Goal: Transaction & Acquisition: Book appointment/travel/reservation

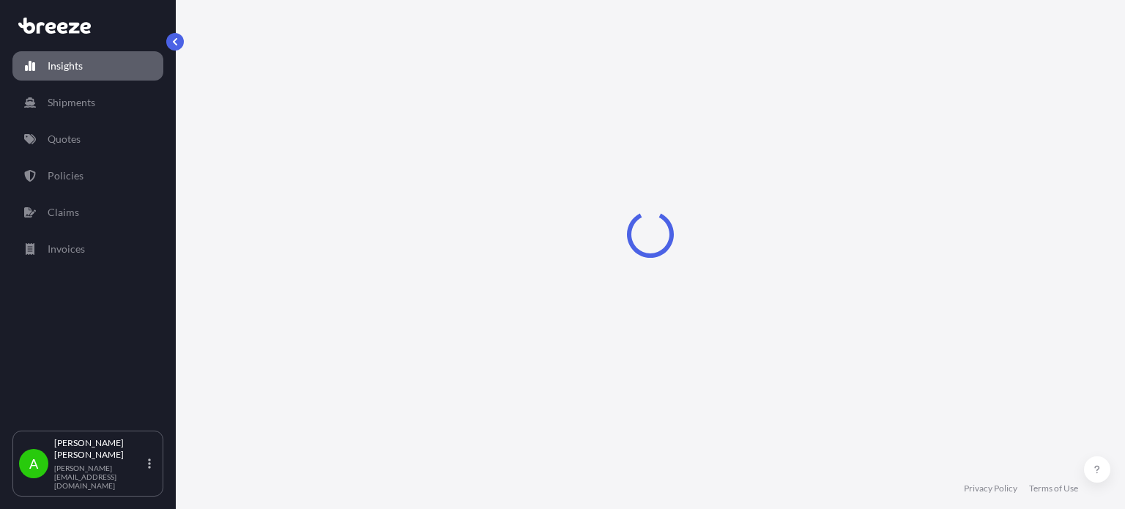
select select "2025"
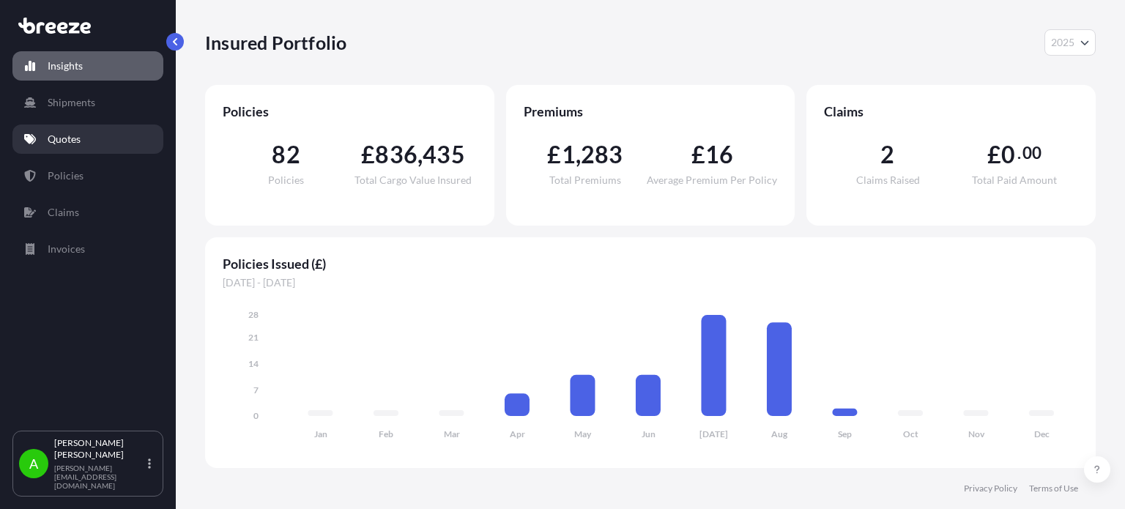
click at [85, 145] on link "Quotes" at bounding box center [87, 139] width 151 height 29
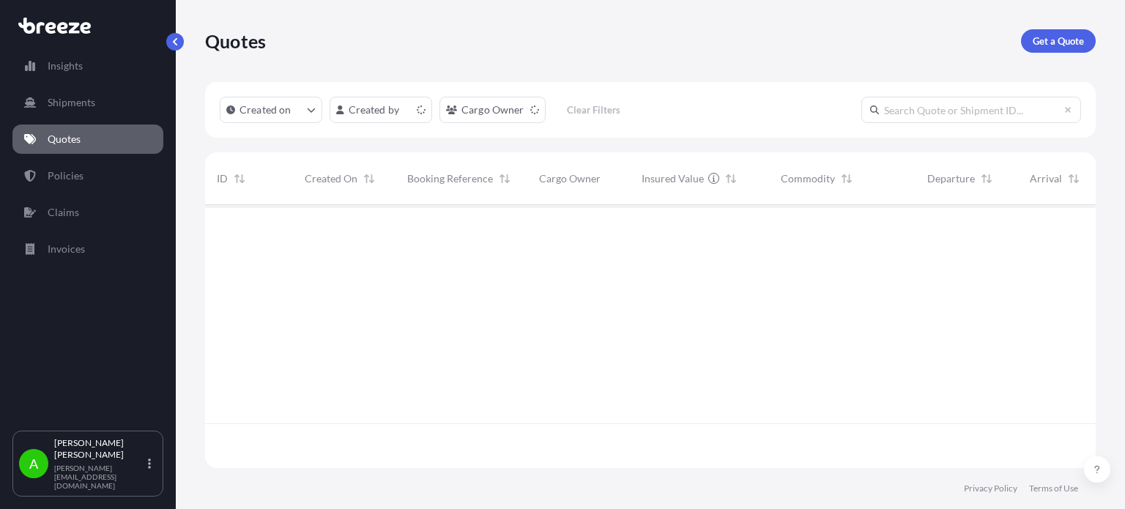
scroll to position [260, 879]
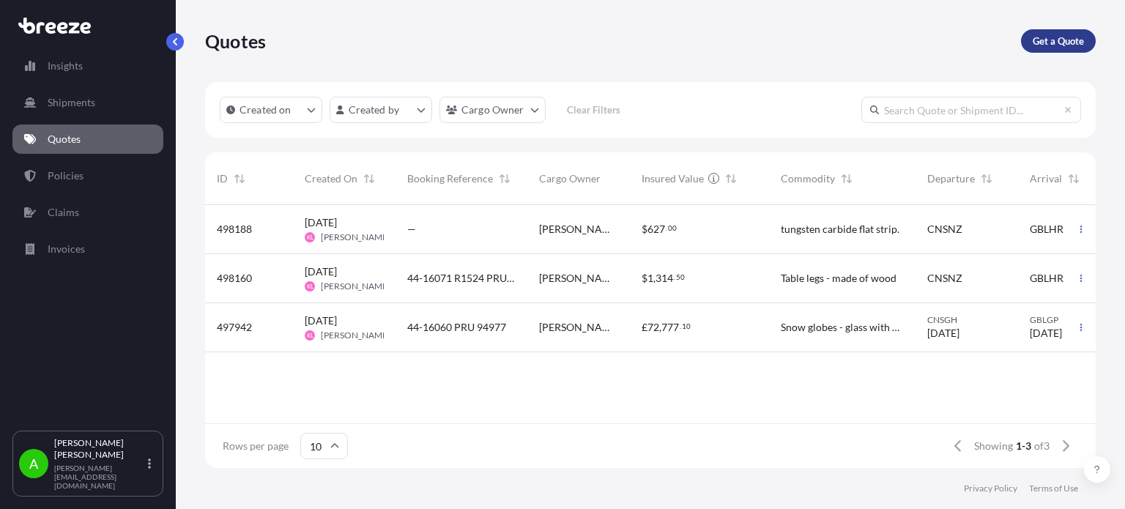
click at [1055, 37] on p "Get a Quote" at bounding box center [1058, 41] width 51 height 15
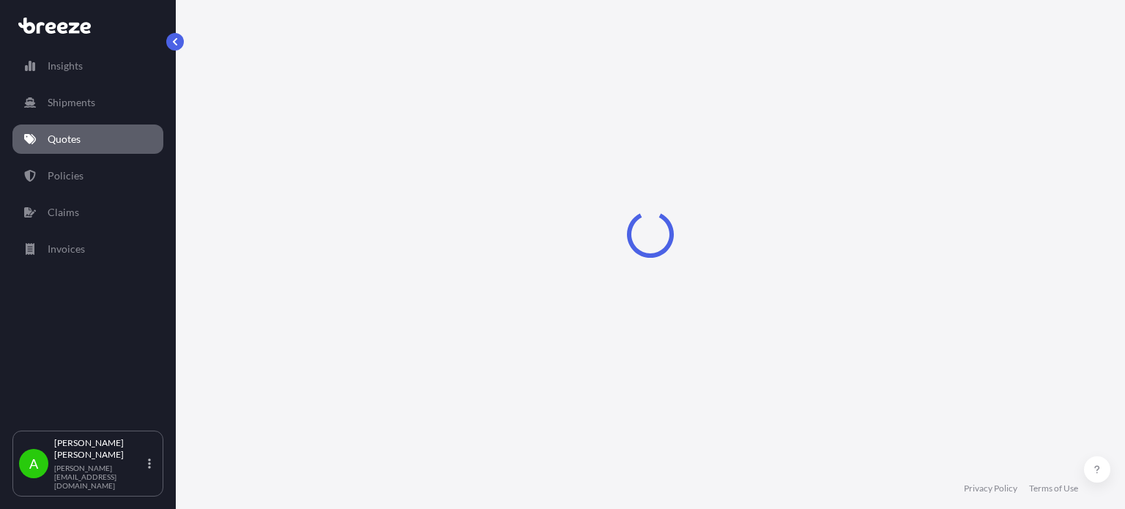
select select "Sea"
select select "1"
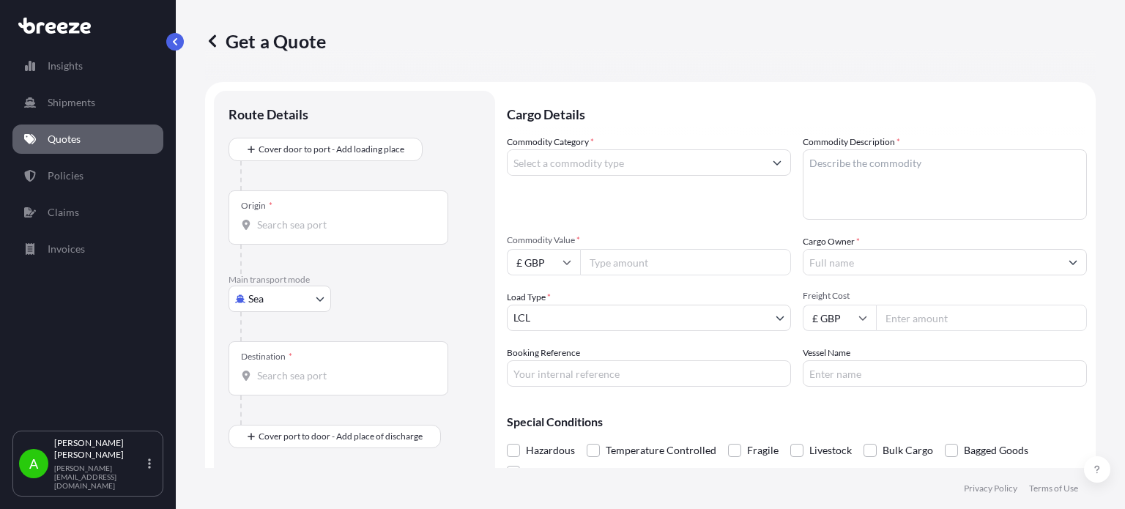
scroll to position [23, 0]
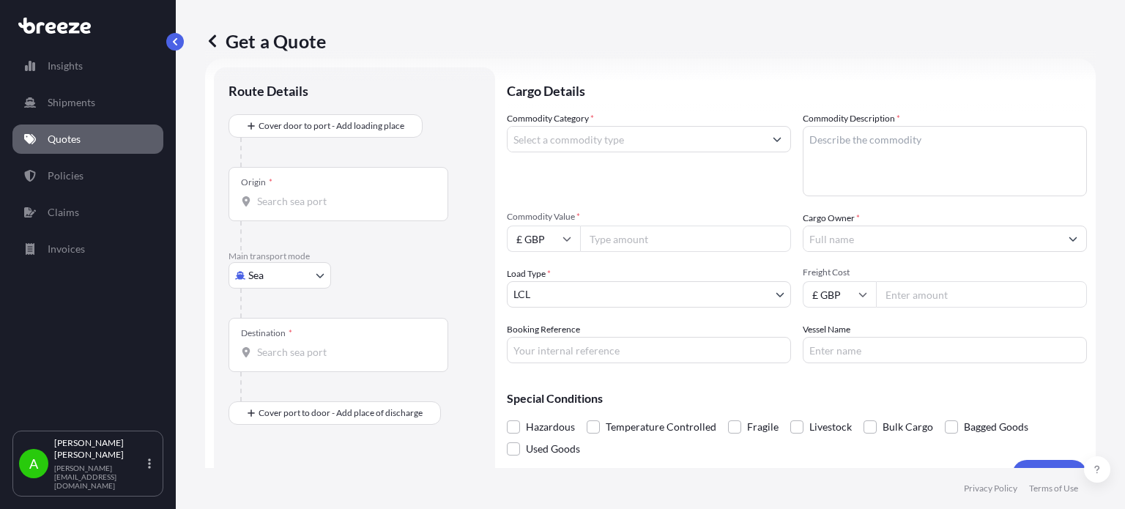
click at [856, 241] on input "Cargo Owner *" at bounding box center [932, 239] width 256 height 26
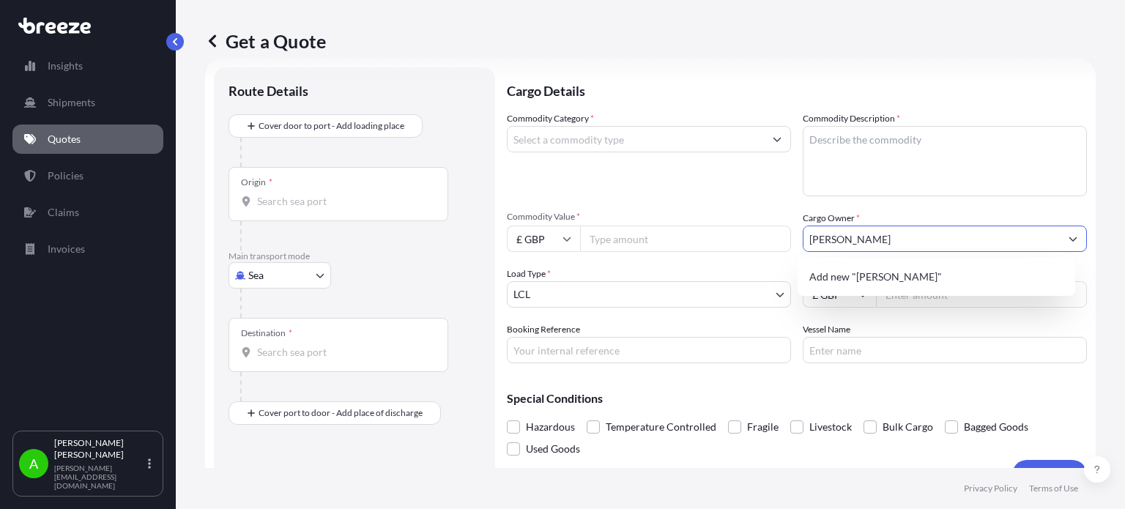
type input "[PERSON_NAME]"
click at [642, 196] on div "Commodity Category *" at bounding box center [649, 153] width 284 height 85
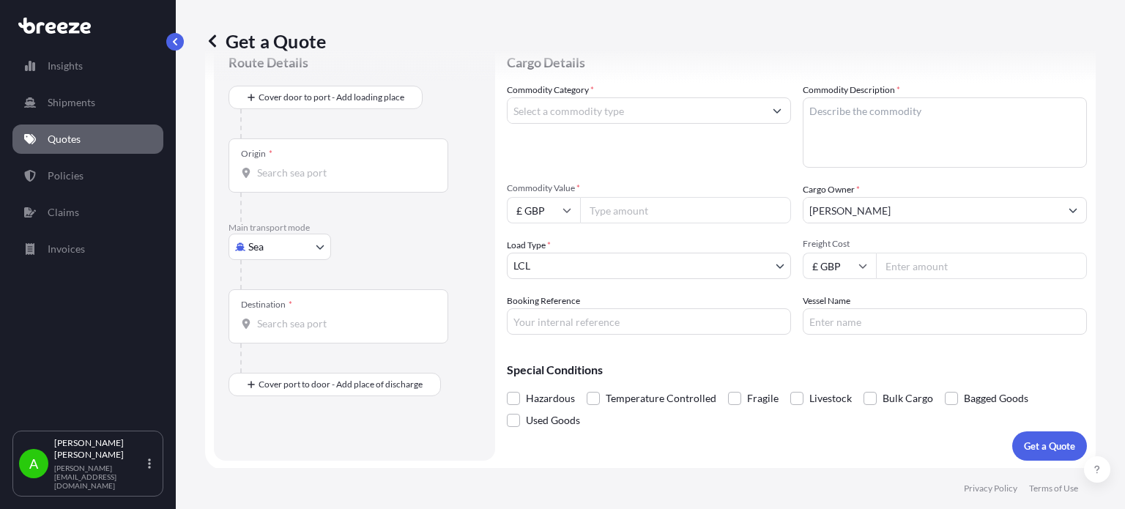
scroll to position [53, 0]
click at [275, 467] on input "Place of Discharge" at bounding box center [343, 462] width 173 height 15
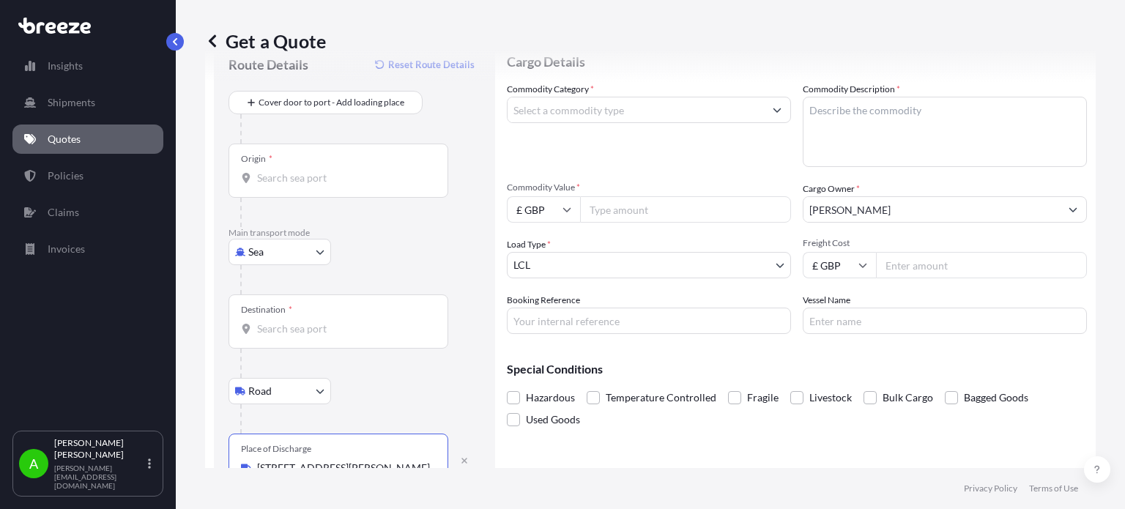
scroll to position [0, 0]
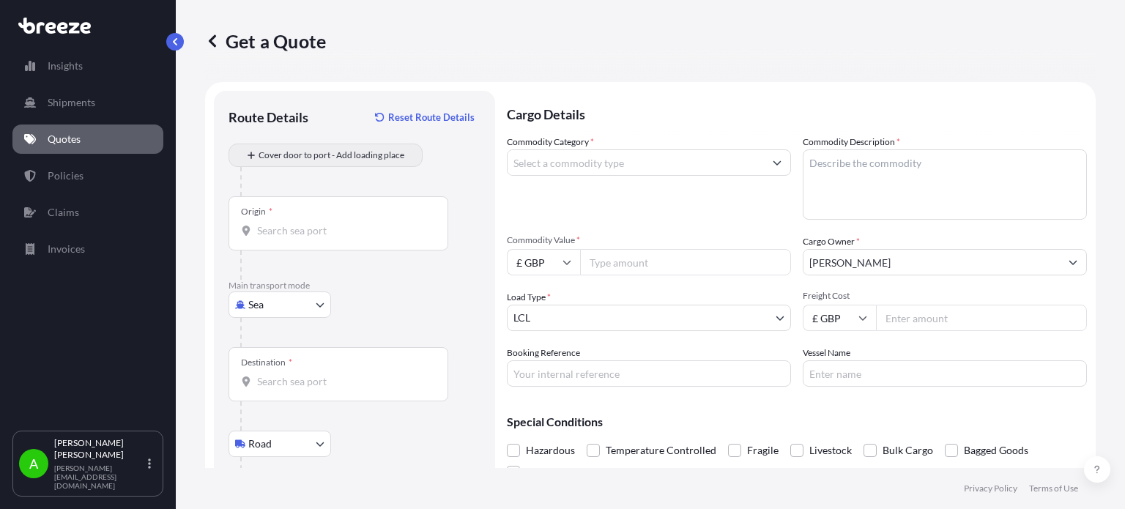
type input "[STREET_ADDRESS][PERSON_NAME]"
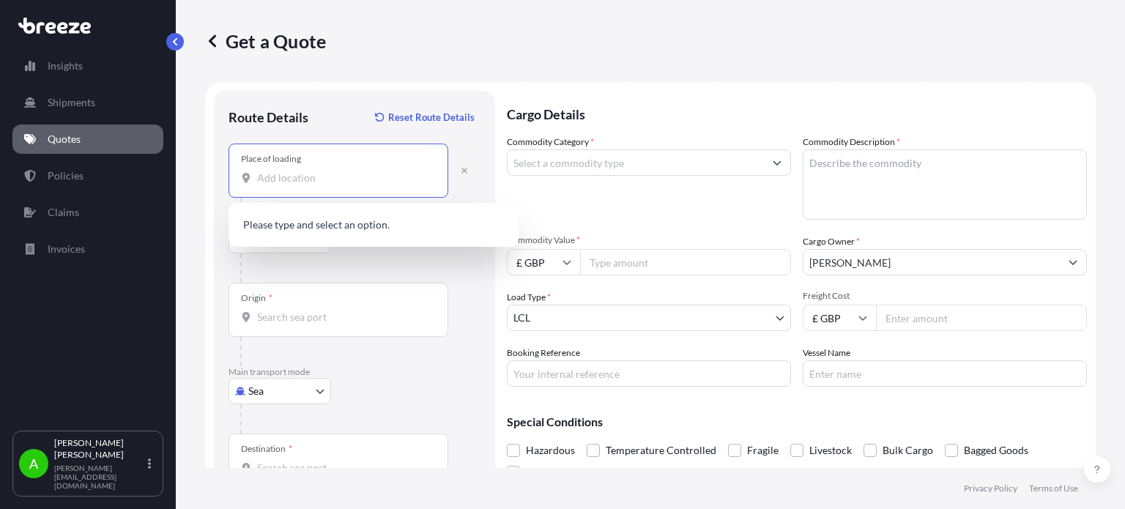
click at [332, 182] on input "Place of loading" at bounding box center [343, 178] width 173 height 15
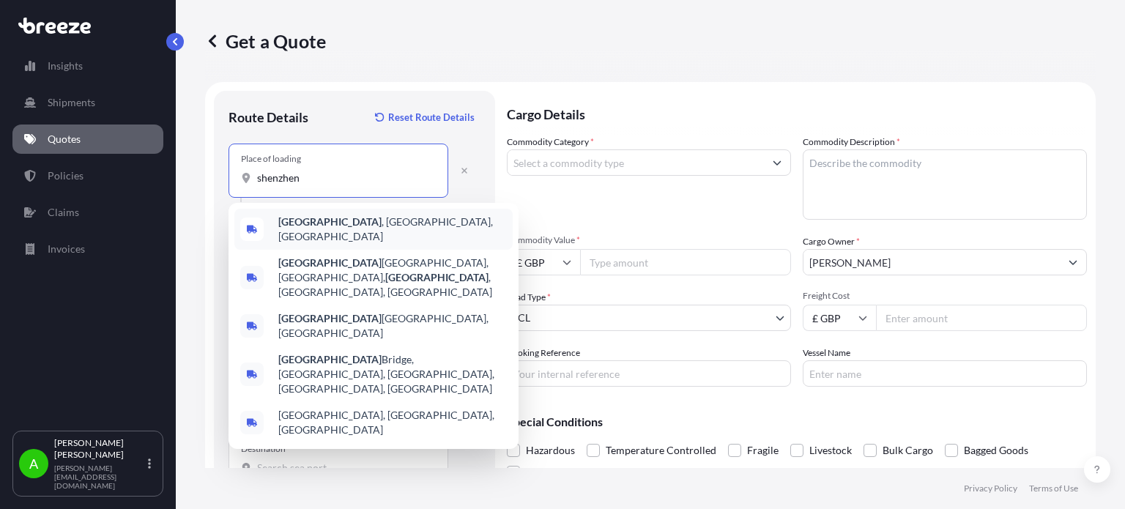
click at [364, 225] on span "[GEOGRAPHIC_DATA] , [GEOGRAPHIC_DATA], [GEOGRAPHIC_DATA]" at bounding box center [392, 229] width 229 height 29
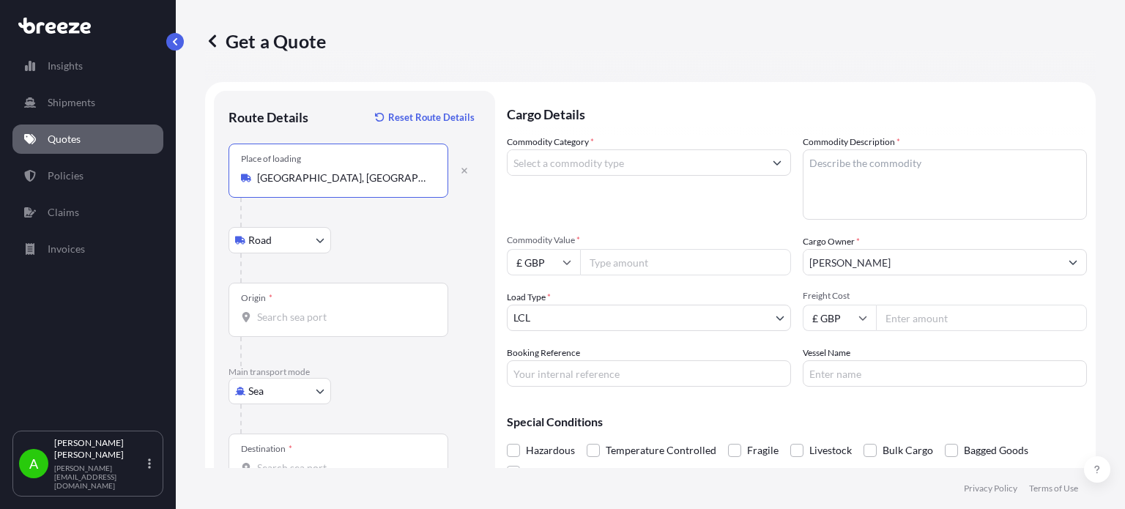
scroll to position [147, 0]
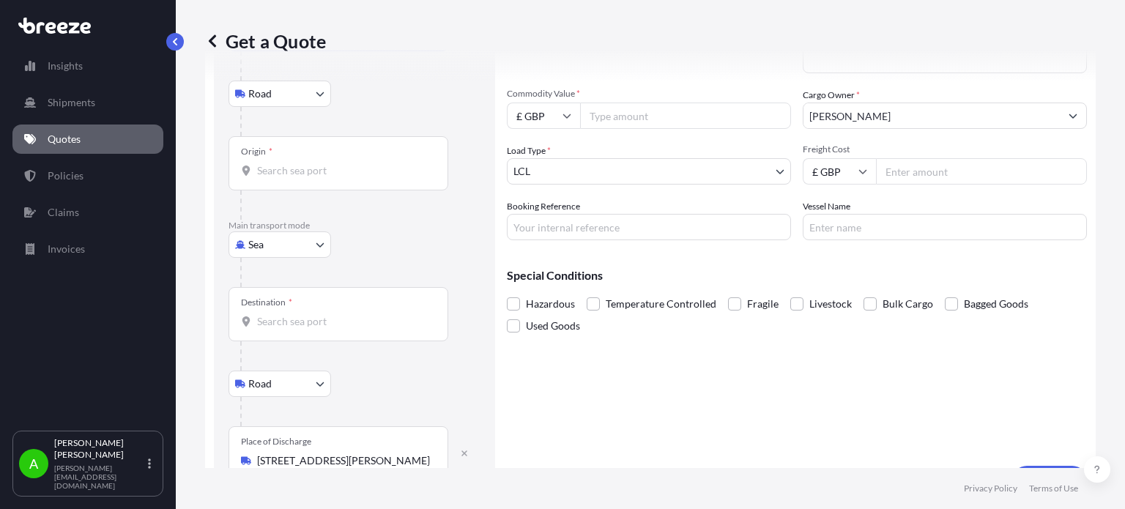
type input "[GEOGRAPHIC_DATA], [GEOGRAPHIC_DATA], [GEOGRAPHIC_DATA]"
click at [336, 327] on input "Destination *" at bounding box center [343, 321] width 173 height 15
type input "GBFXT - Felixstowe, [GEOGRAPHIC_DATA]"
click at [321, 173] on input "Origin *" at bounding box center [343, 170] width 173 height 15
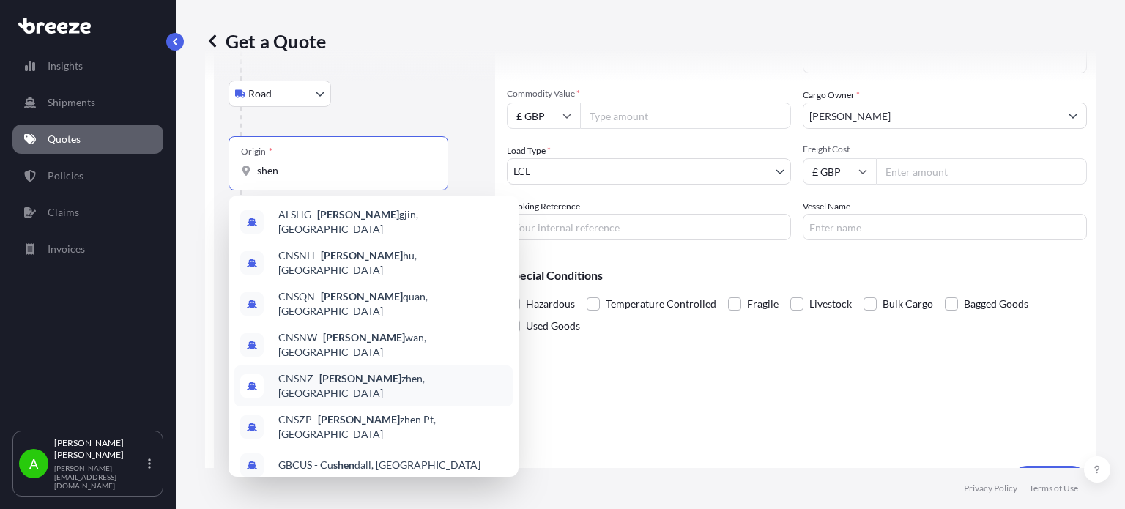
click at [366, 371] on span "CNSNZ - [PERSON_NAME], [GEOGRAPHIC_DATA]" at bounding box center [392, 385] width 229 height 29
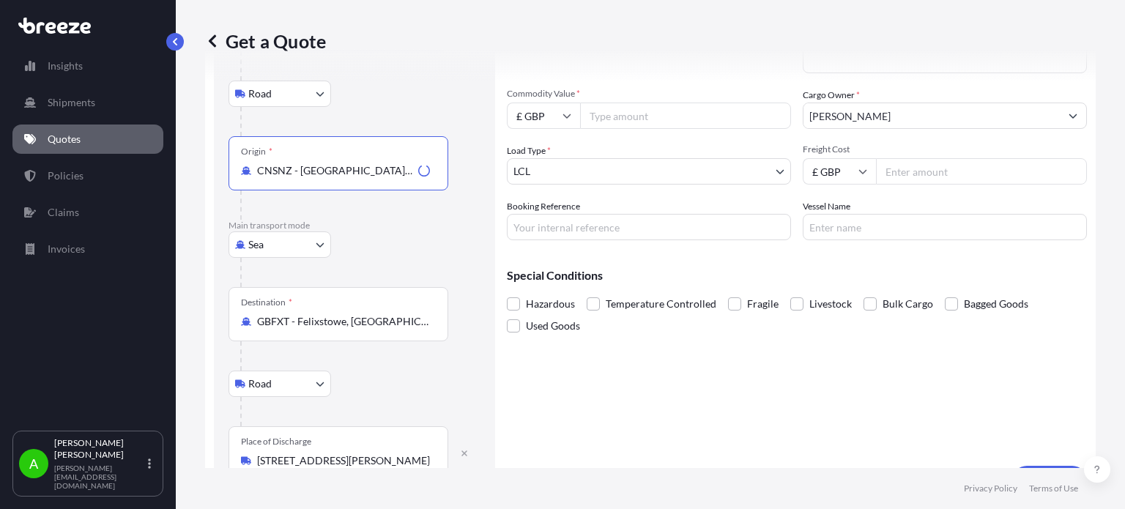
type input "CNSNZ - [GEOGRAPHIC_DATA], [GEOGRAPHIC_DATA]"
click at [437, 238] on div "Sea Sea Air Road Rail" at bounding box center [355, 244] width 252 height 26
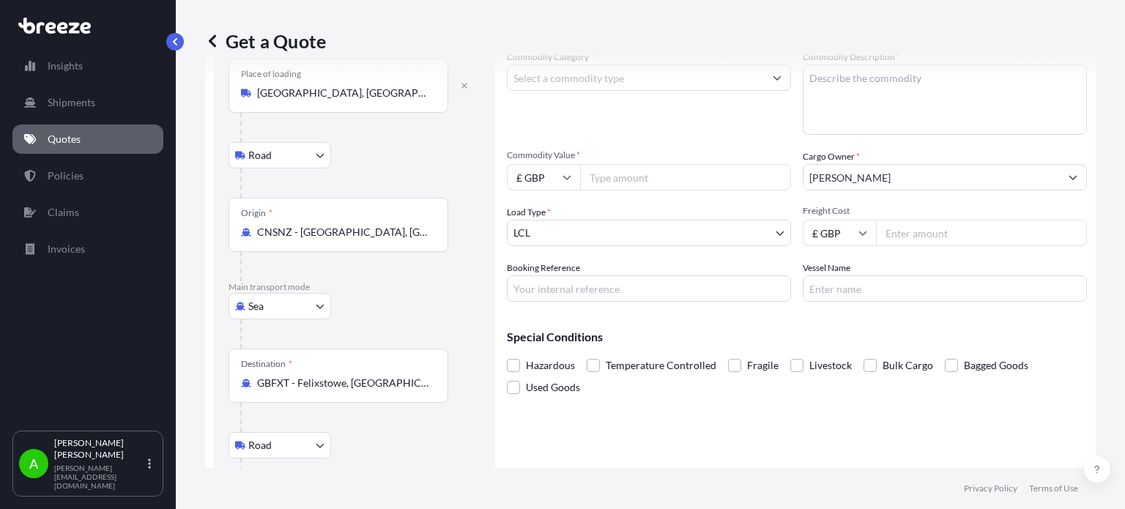
scroll to position [0, 0]
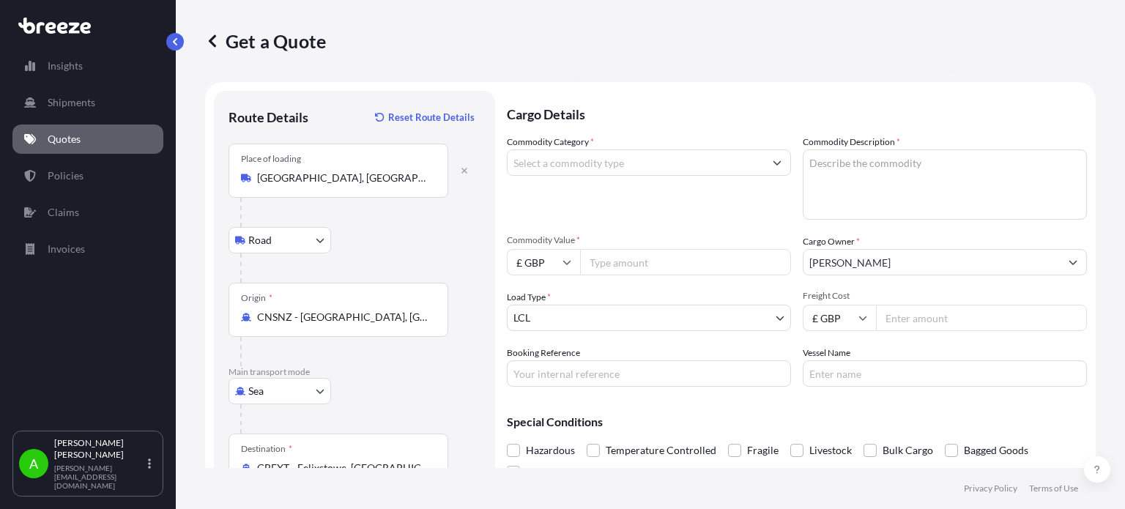
click at [665, 171] on input "Commodity Category *" at bounding box center [636, 162] width 256 height 26
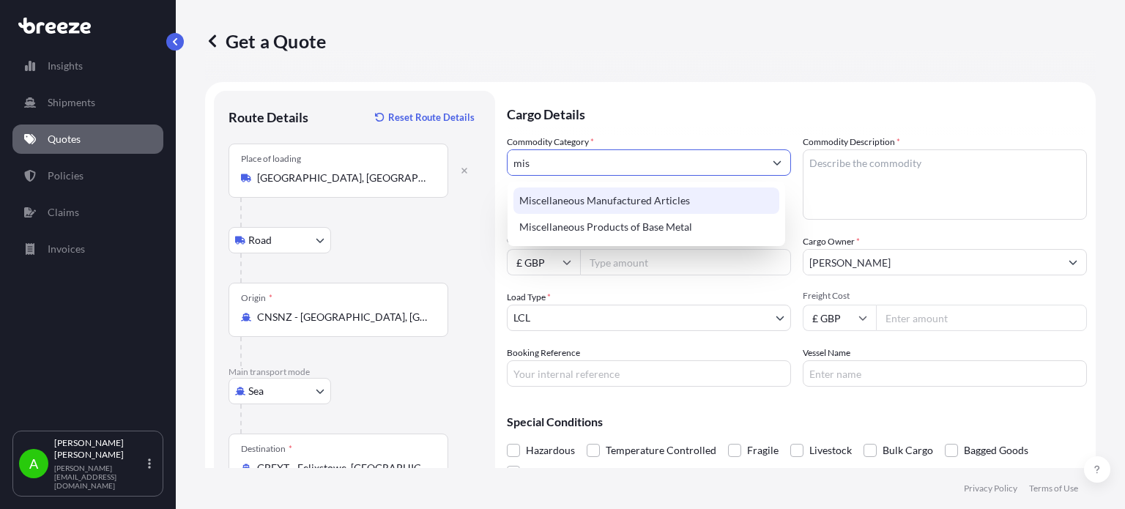
click at [647, 206] on div "Miscellaneous Manufactured Articles" at bounding box center [646, 201] width 266 height 26
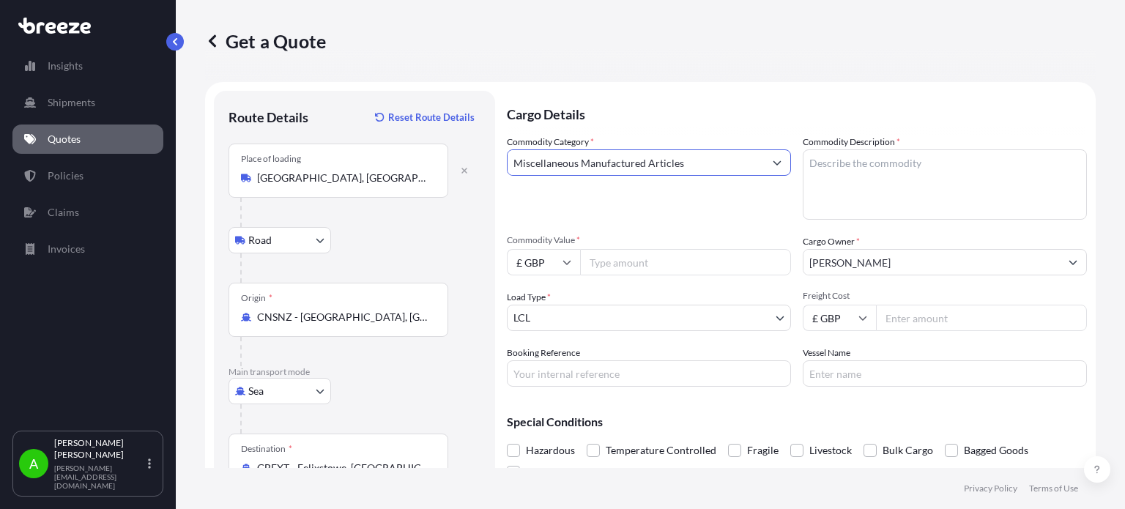
type input "Miscellaneous Manufactured Articles"
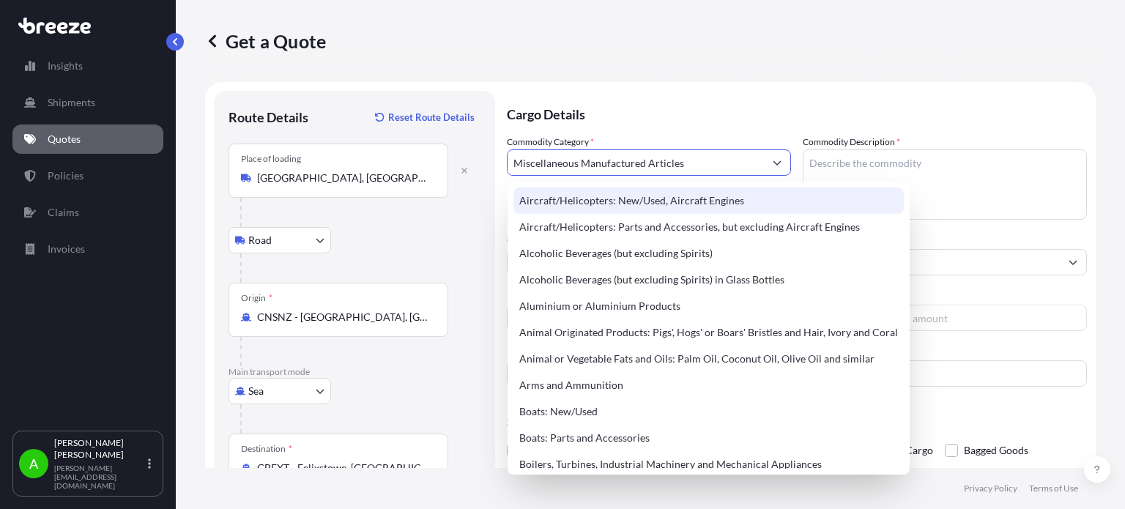
click at [712, 157] on input "Miscellaneous Manufactured Articles" at bounding box center [636, 162] width 256 height 26
click at [732, 122] on p "Cargo Details" at bounding box center [797, 113] width 580 height 44
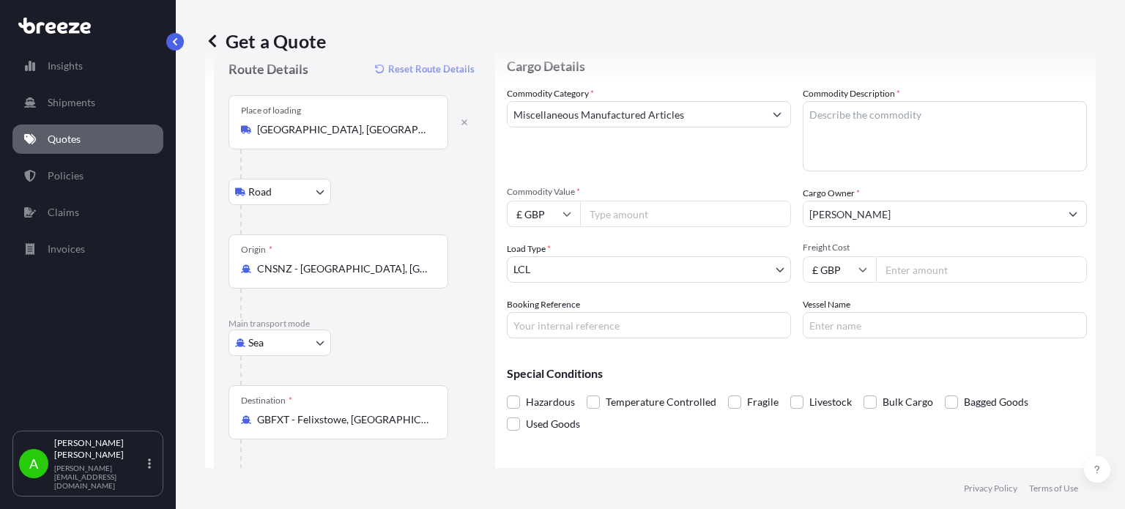
scroll to position [73, 0]
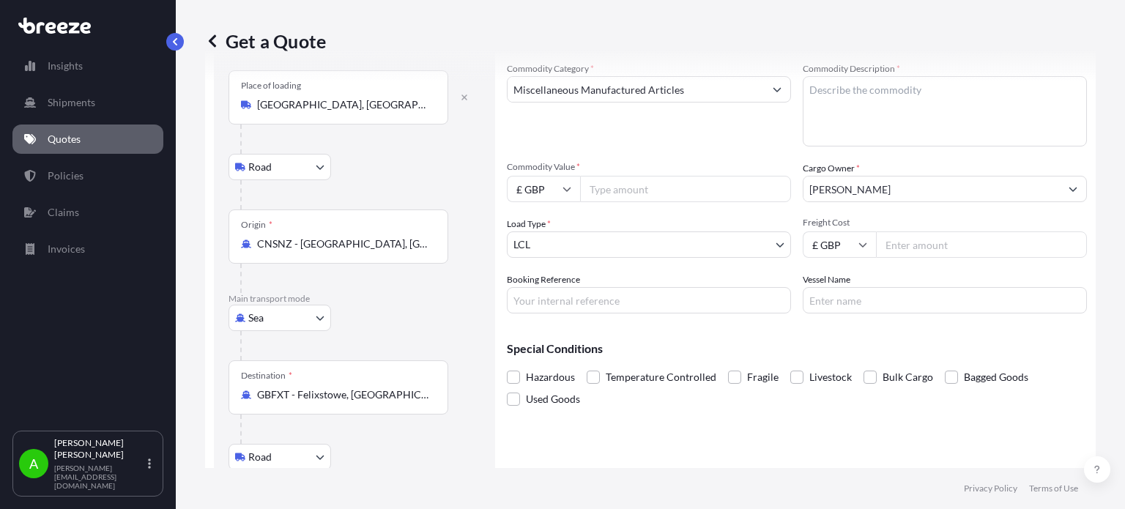
drag, startPoint x: 900, startPoint y: 242, endPoint x: 923, endPoint y: 240, distance: 22.9
click at [902, 242] on input "Freight Cost" at bounding box center [981, 244] width 211 height 26
type input "445.45"
click at [622, 128] on div "Commodity Category * Miscellaneous Manufactured Articles" at bounding box center [649, 104] width 284 height 85
click at [620, 196] on input "Commodity Value *" at bounding box center [685, 189] width 211 height 26
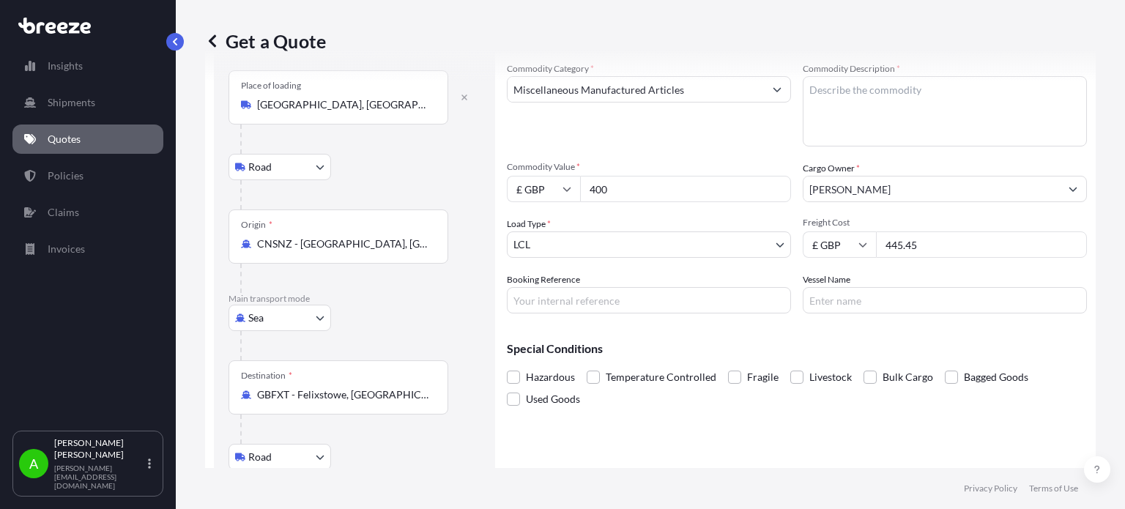
type input "400"
click at [623, 146] on div "Commodity Category * Miscellaneous Manufactured Articles" at bounding box center [649, 104] width 284 height 85
drag, startPoint x: 536, startPoint y: 308, endPoint x: 610, endPoint y: 300, distance: 74.3
click at [536, 308] on input "Booking Reference" at bounding box center [649, 300] width 284 height 26
type input "PRU-94957"
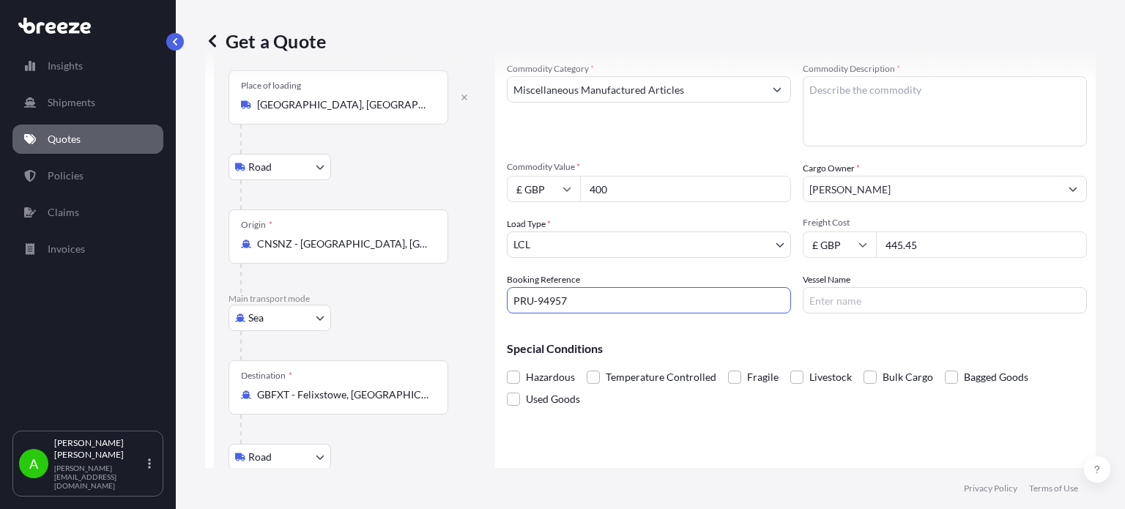
click at [677, 346] on p "Special Conditions" at bounding box center [797, 349] width 580 height 12
click at [848, 100] on textarea "Commodity Description *" at bounding box center [945, 111] width 284 height 70
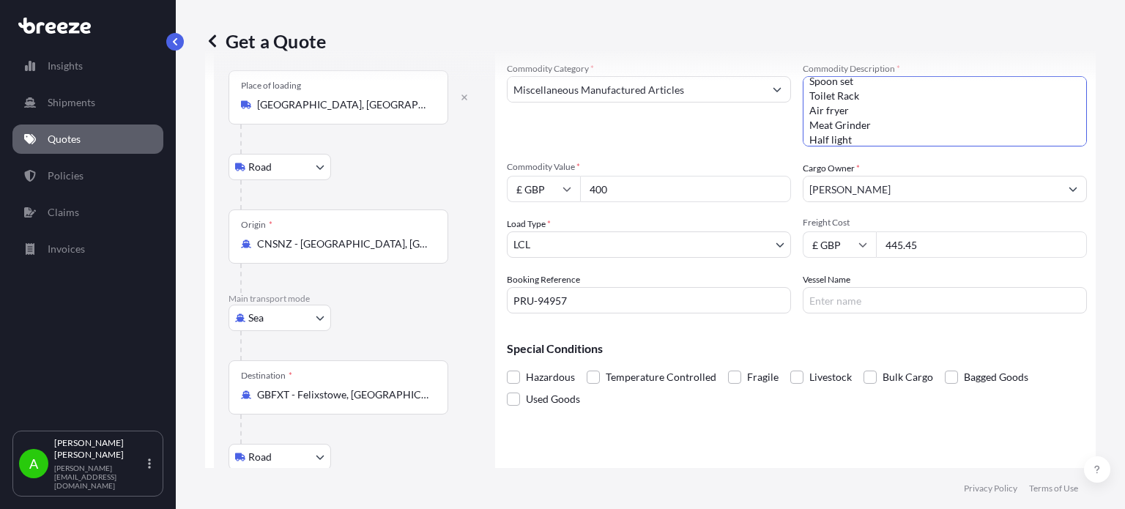
scroll to position [155, 0]
click at [853, 84] on textarea "Tray Food Storage Grater [PERSON_NAME] Meat grinder Perfume Stand Silicon spoon…" at bounding box center [945, 111] width 284 height 70
click at [851, 137] on textarea "Tray Food Storage Grater [PERSON_NAME] Meat grinder Perfume Stand Silicon spoon…" at bounding box center [945, 111] width 284 height 70
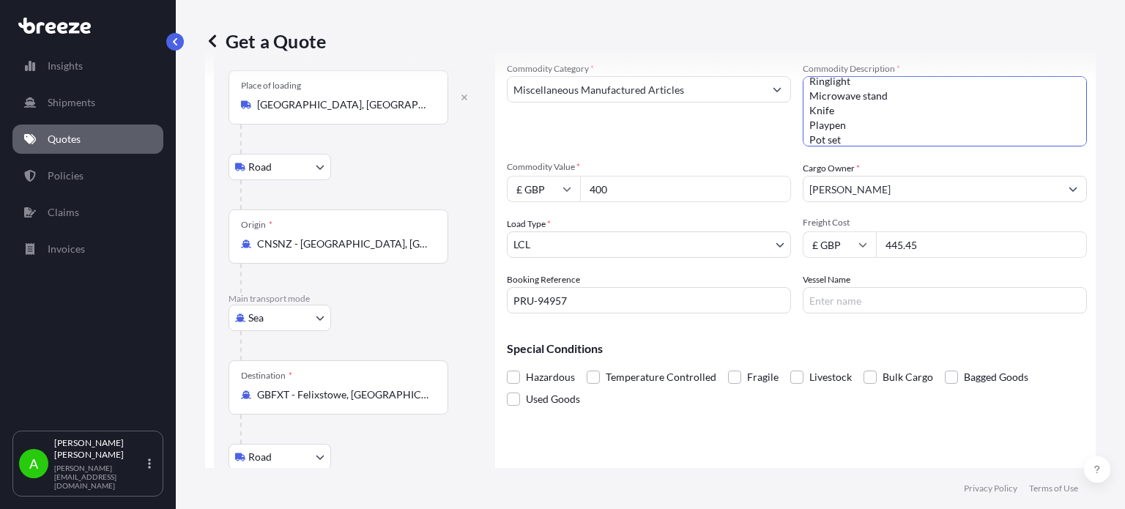
type textarea "Tray Food Storage Grater [PERSON_NAME] Meat grinder Perfume Stand Silicon spoon…"
click at [729, 453] on div "Cargo Details Commodity Category * Miscellaneous Manufactured Articles Commodit…" at bounding box center [797, 293] width 580 height 551
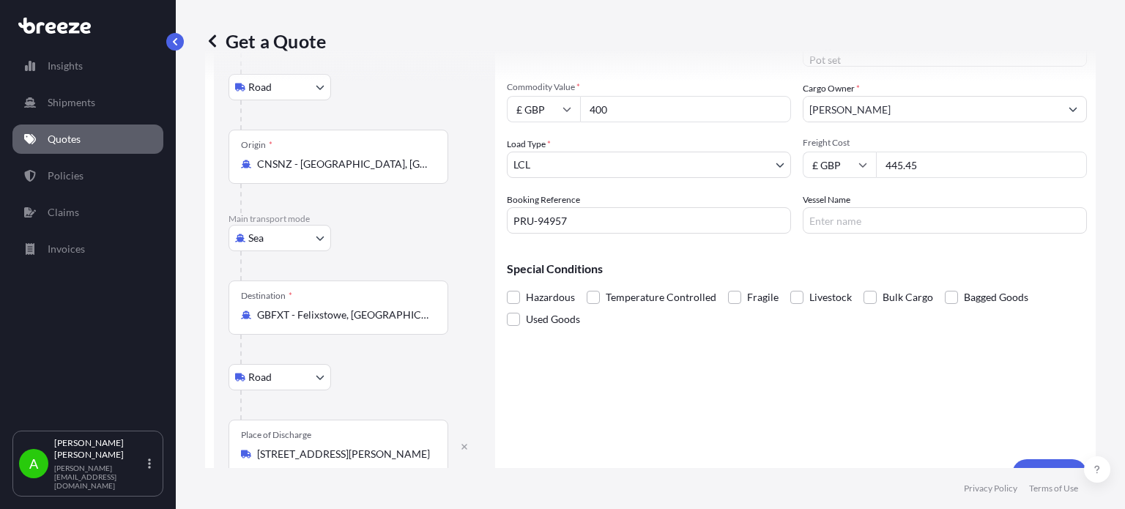
scroll to position [181, 0]
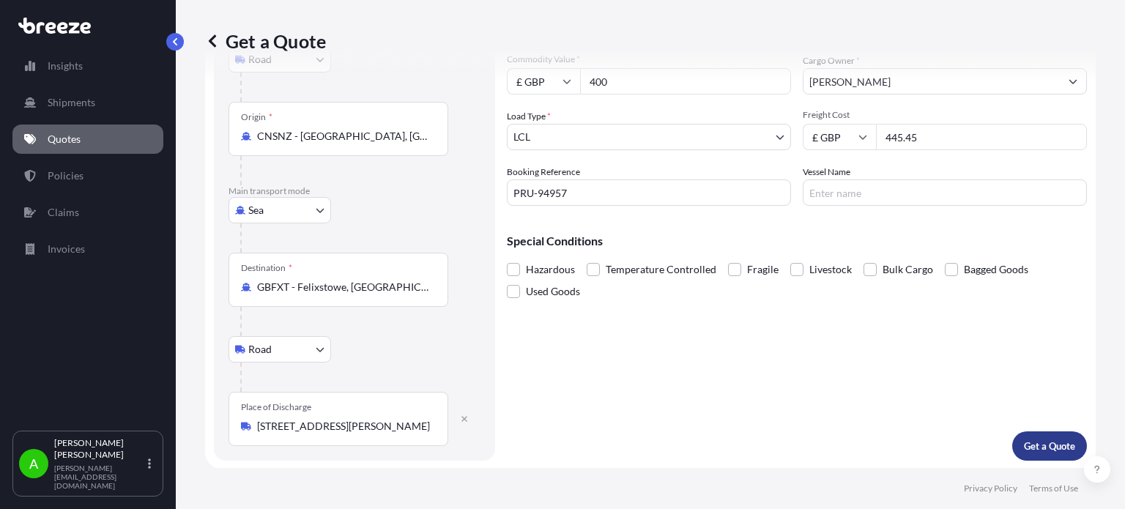
click at [1045, 446] on p "Get a Quote" at bounding box center [1049, 446] width 51 height 15
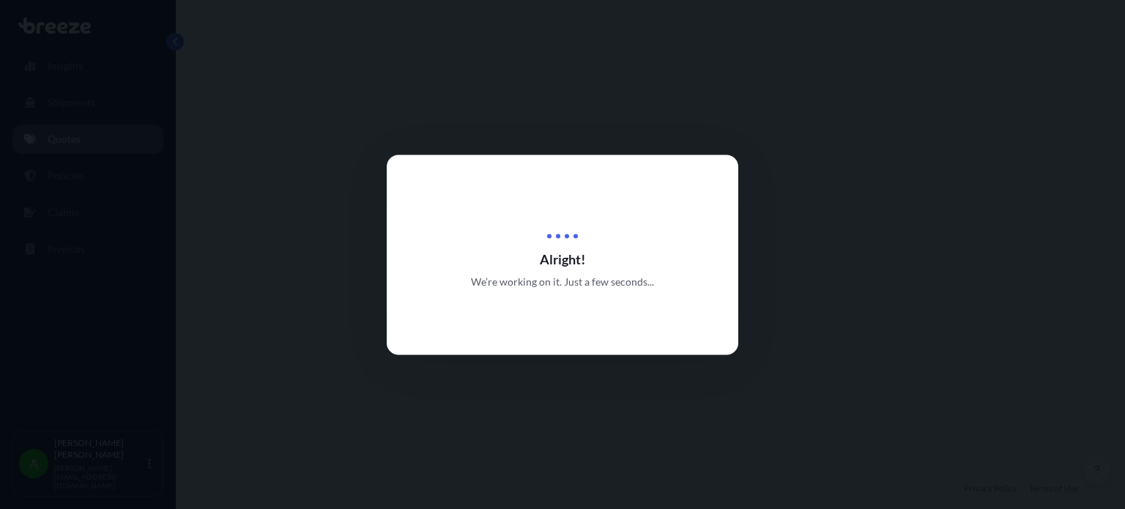
select select "Road"
select select "Sea"
select select "Road"
select select "1"
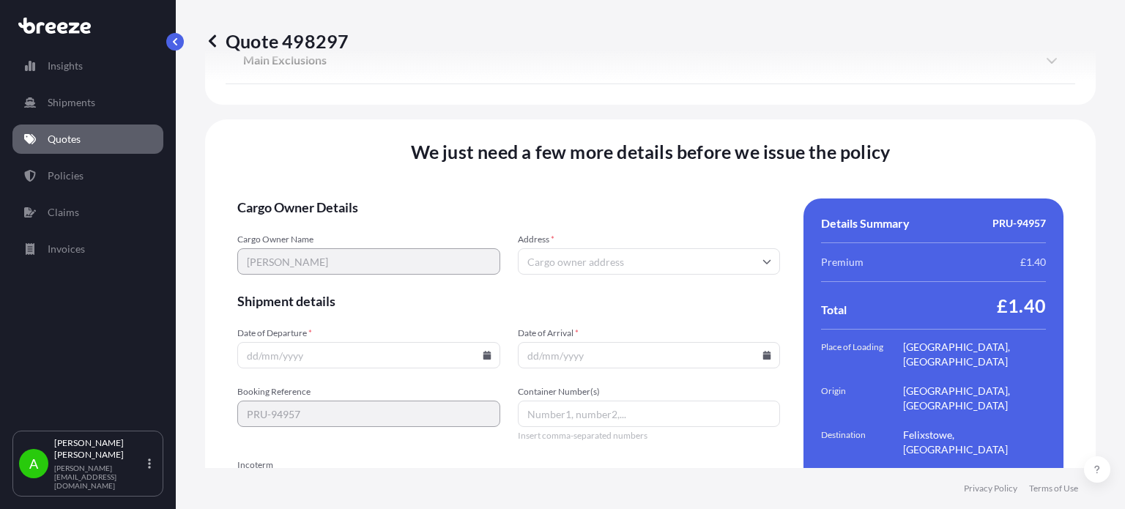
scroll to position [2070, 0]
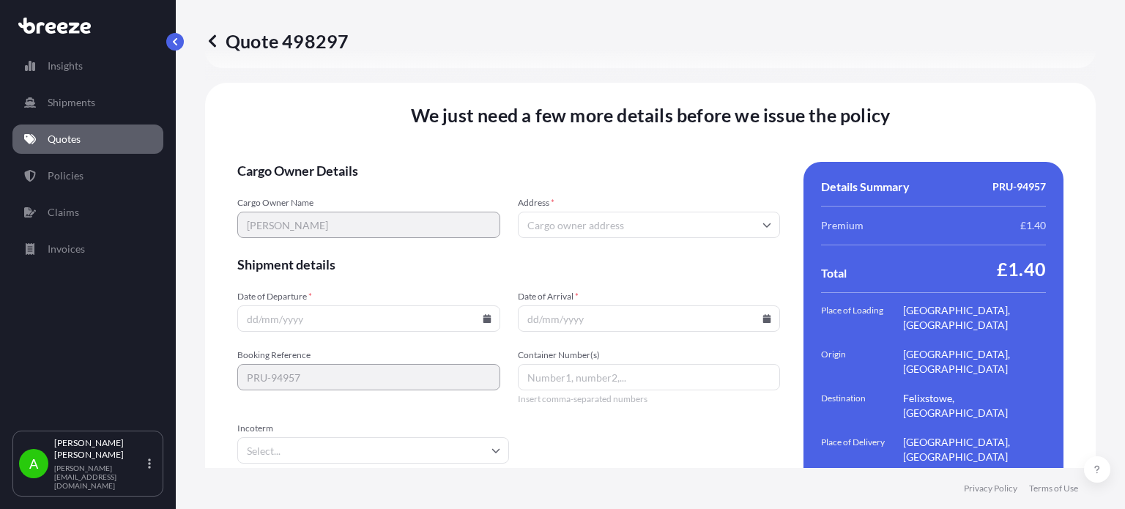
click at [548, 212] on input "Address *" at bounding box center [649, 225] width 263 height 26
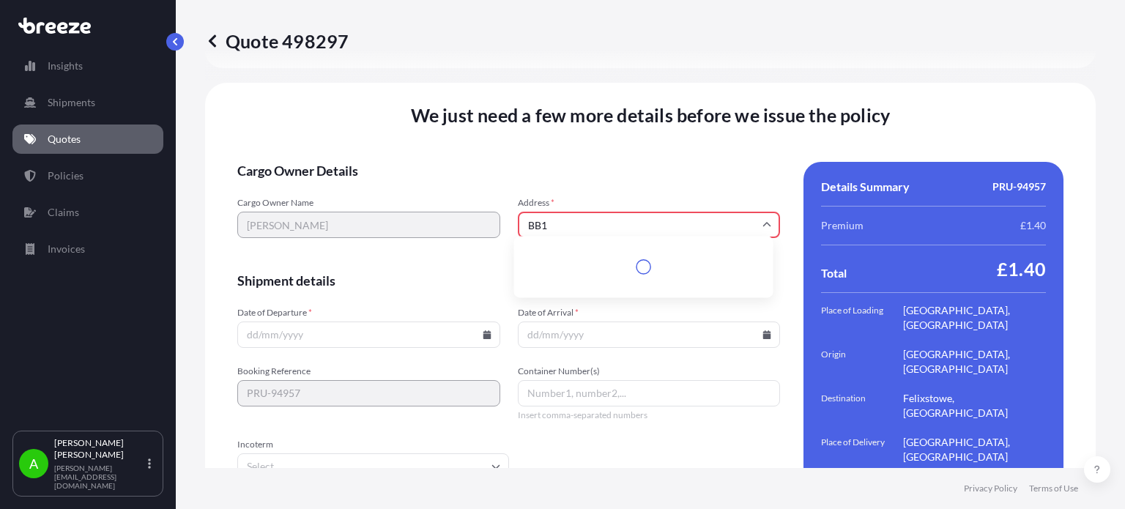
scroll to position [2086, 0]
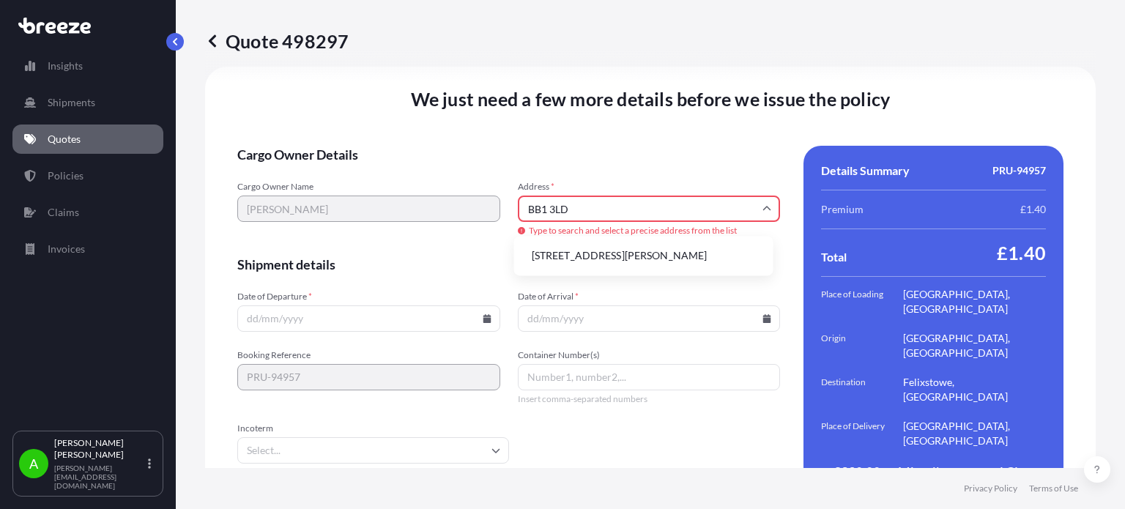
click at [650, 254] on li "[STREET_ADDRESS][PERSON_NAME]" at bounding box center [644, 256] width 248 height 28
type input "[STREET_ADDRESS][PERSON_NAME]"
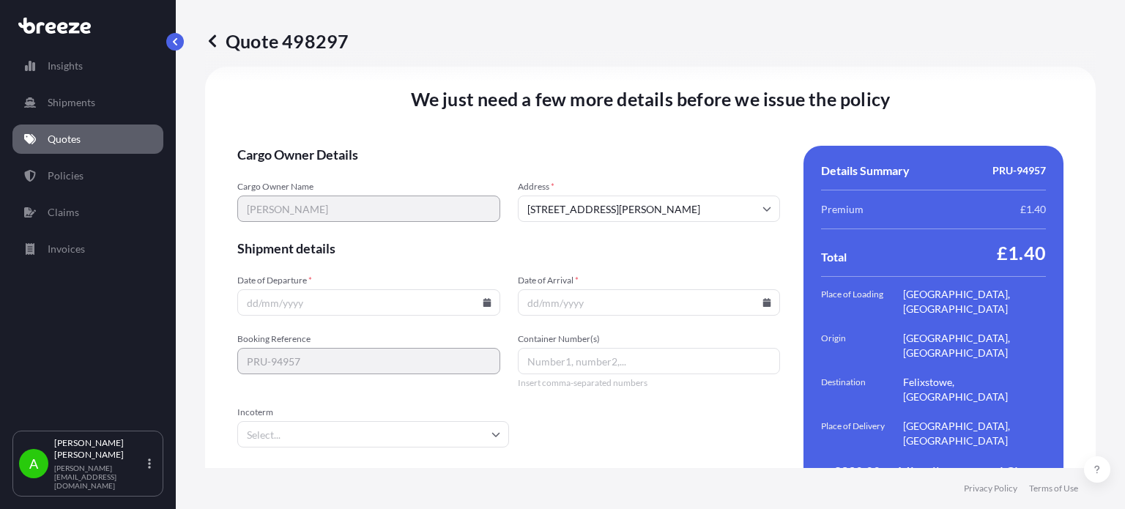
scroll to position [2070, 0]
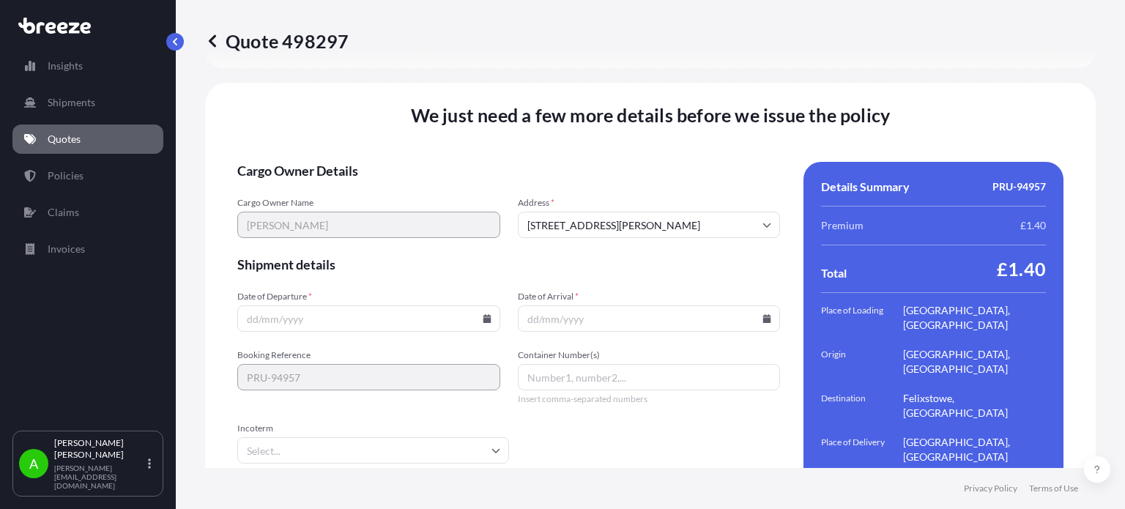
click at [615, 163] on form "Cargo Owner Details Cargo Owner Name [PERSON_NAME] Address * [STREET_ADDRESS][P…" at bounding box center [508, 344] width 543 height 364
click at [483, 314] on icon at bounding box center [487, 318] width 8 height 9
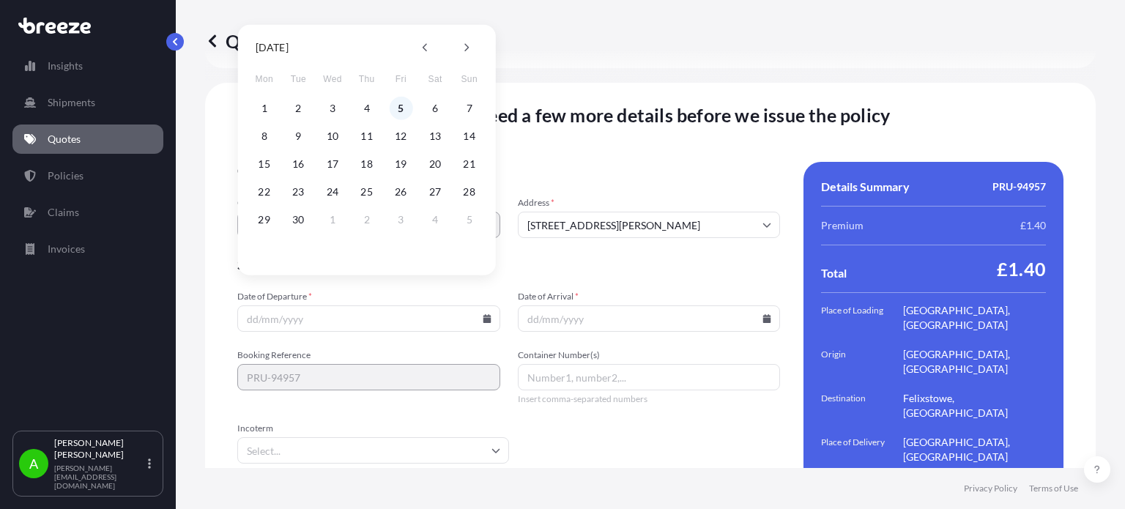
click at [396, 105] on button "5" at bounding box center [400, 108] width 23 height 23
type input "[DATE]"
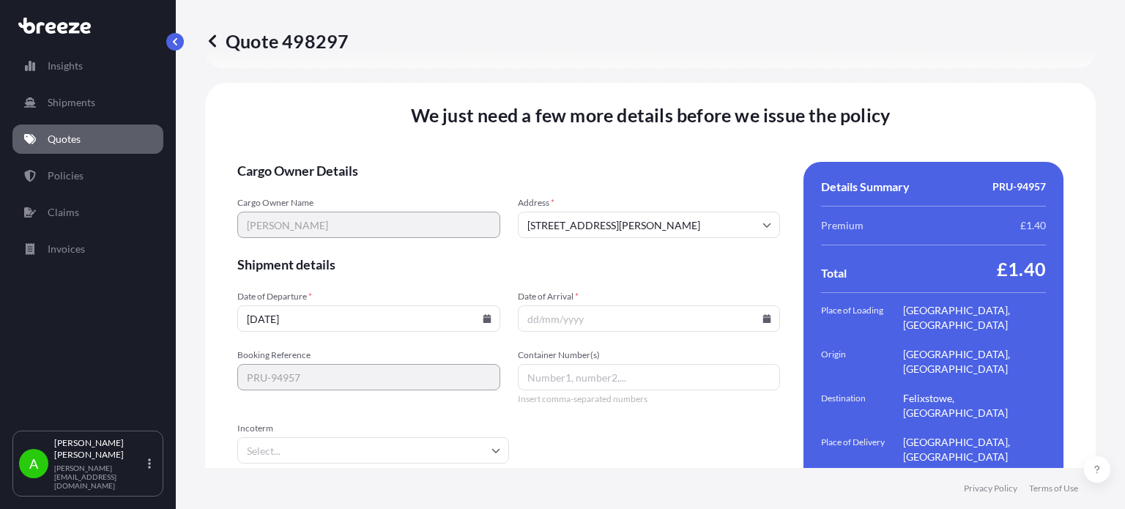
click at [763, 314] on icon at bounding box center [767, 318] width 8 height 9
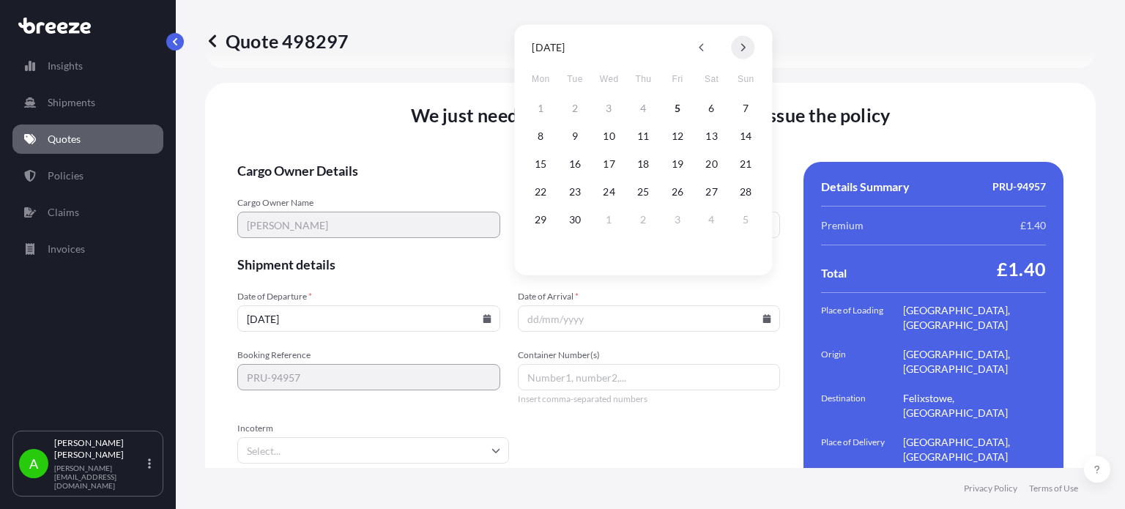
click at [746, 49] on button at bounding box center [742, 47] width 23 height 23
click at [675, 163] on button "14" at bounding box center [677, 163] width 23 height 23
type input "[DATE]"
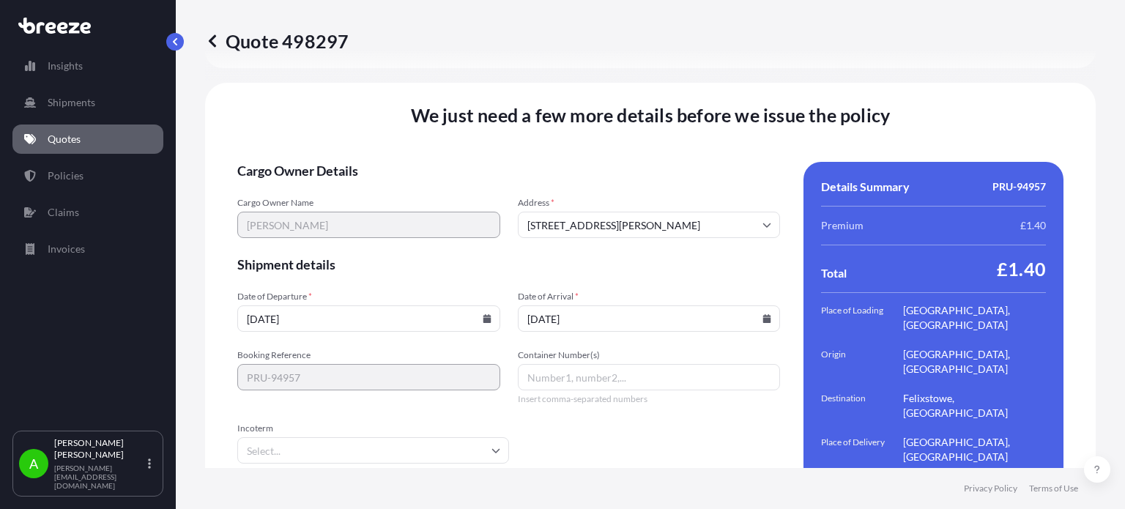
click at [609, 162] on span "Cargo Owner Details" at bounding box center [508, 171] width 543 height 18
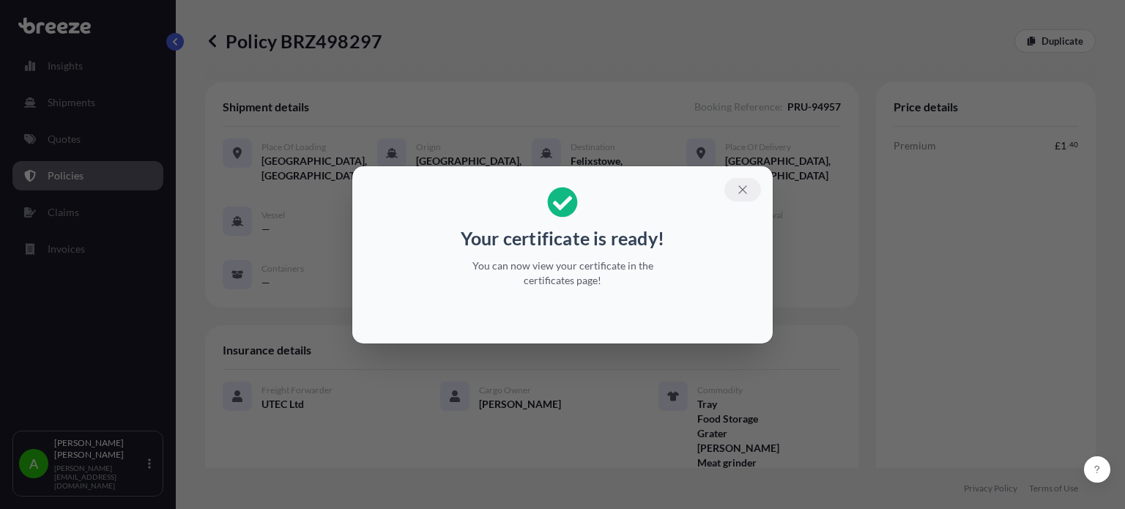
click at [744, 188] on icon "button" at bounding box center [742, 189] width 8 height 8
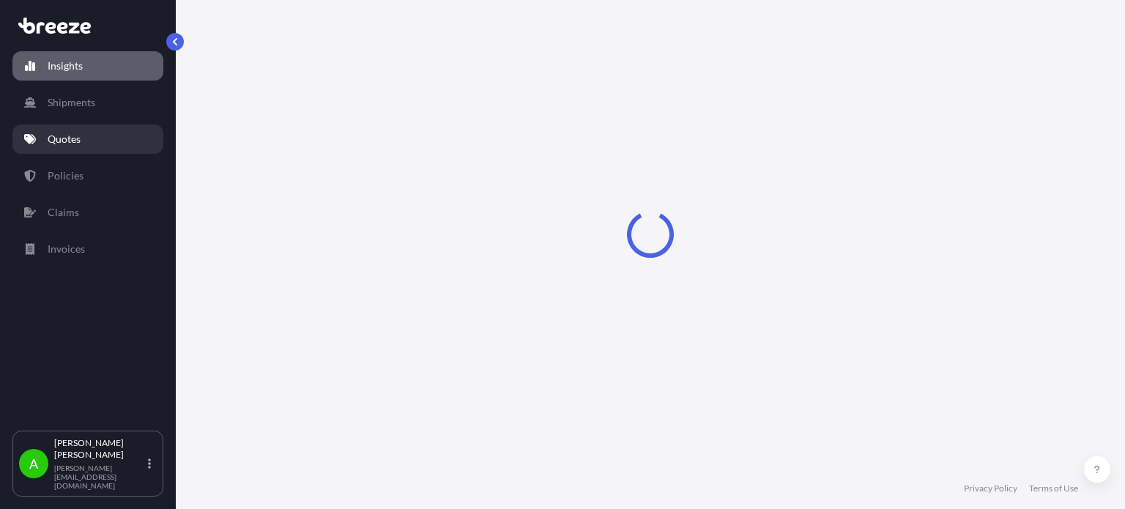
click at [70, 149] on link "Quotes" at bounding box center [87, 139] width 151 height 29
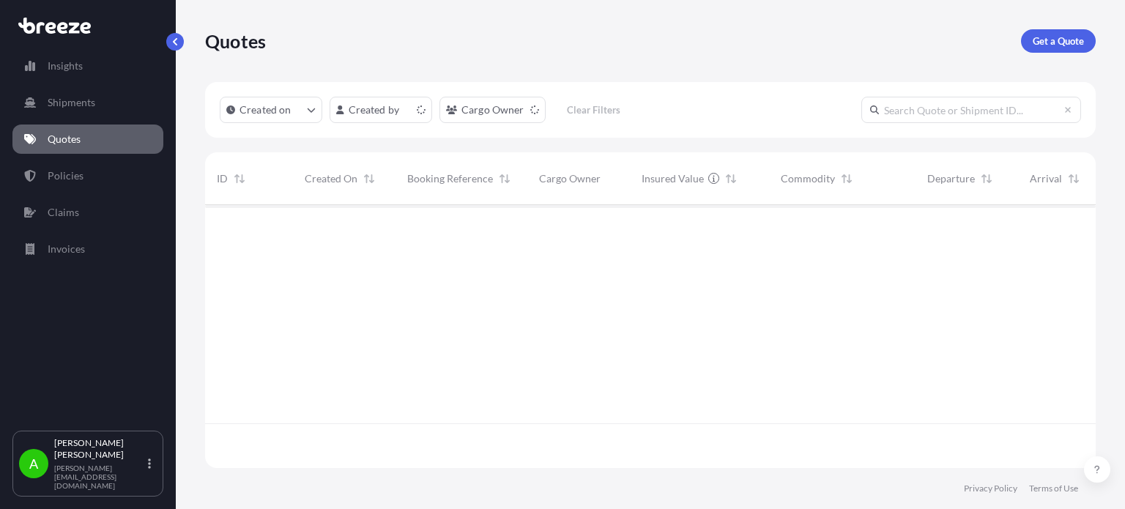
scroll to position [260, 879]
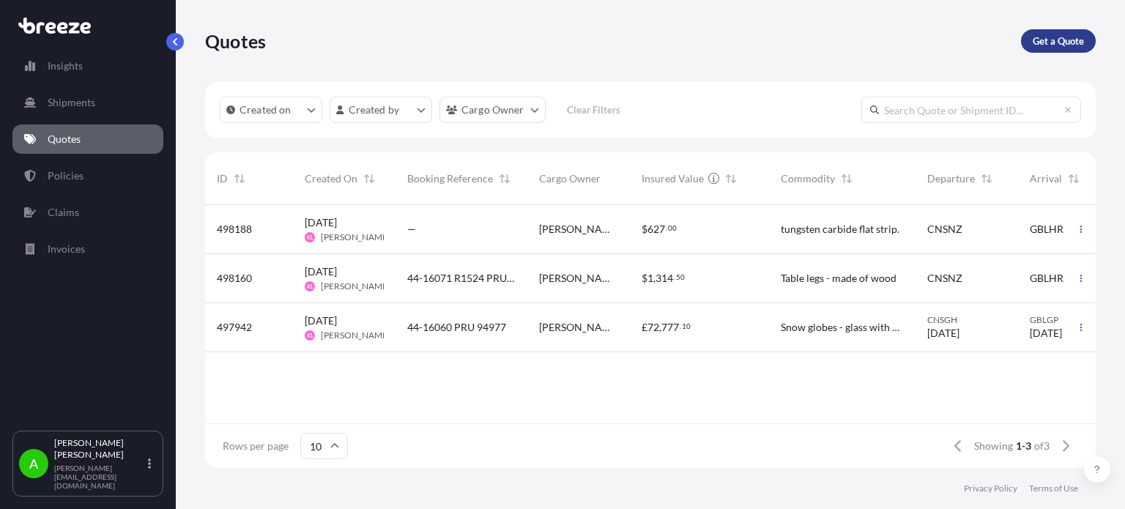
click at [1062, 37] on p "Get a Quote" at bounding box center [1058, 41] width 51 height 15
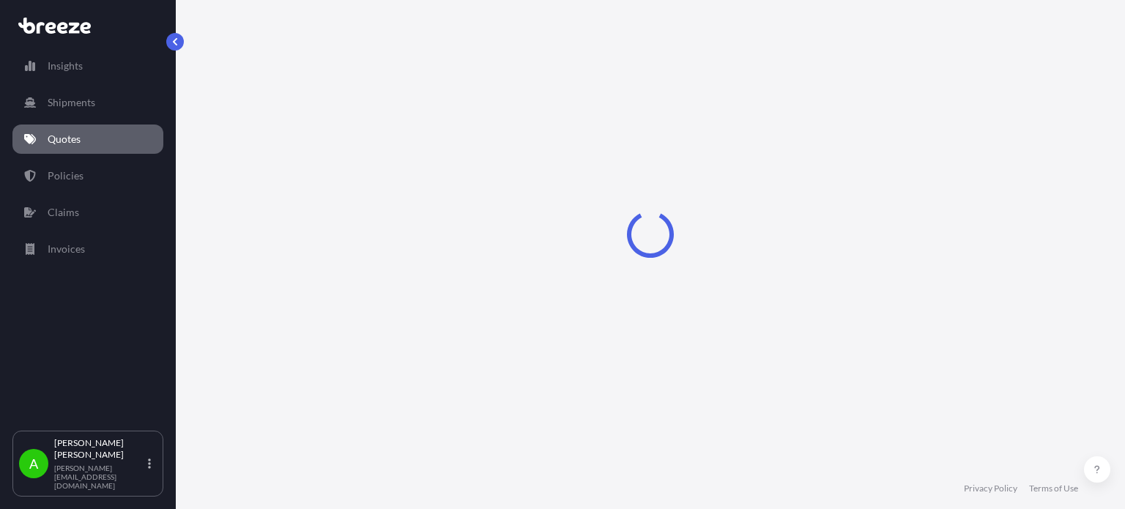
scroll to position [23, 0]
select select "Sea"
select select "1"
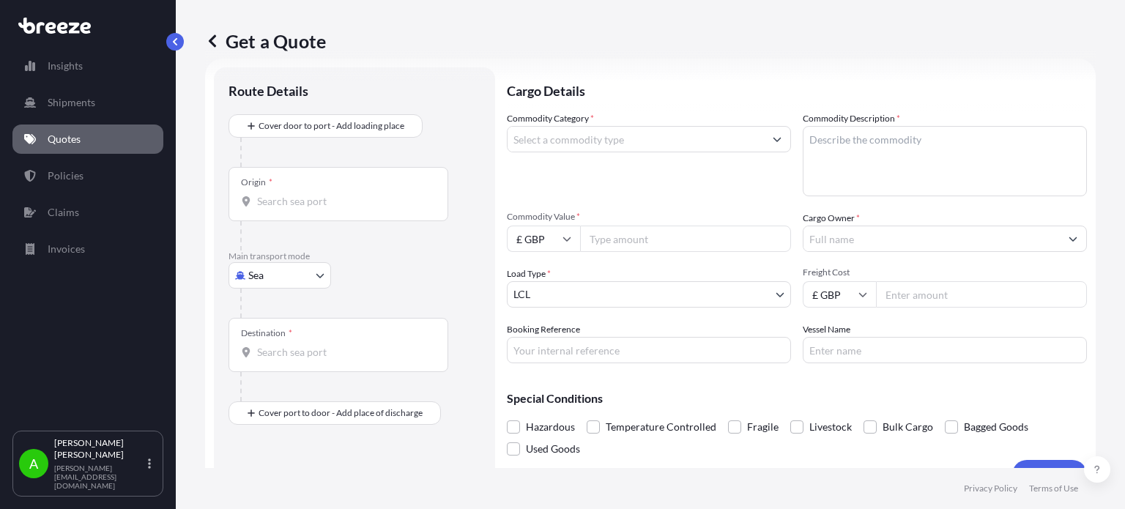
drag, startPoint x: 544, startPoint y: 345, endPoint x: 593, endPoint y: 344, distance: 49.1
click at [544, 345] on input "Booking Reference" at bounding box center [649, 350] width 284 height 26
type input "PRU-95186"
click at [628, 190] on div "Commodity Category *" at bounding box center [649, 153] width 284 height 85
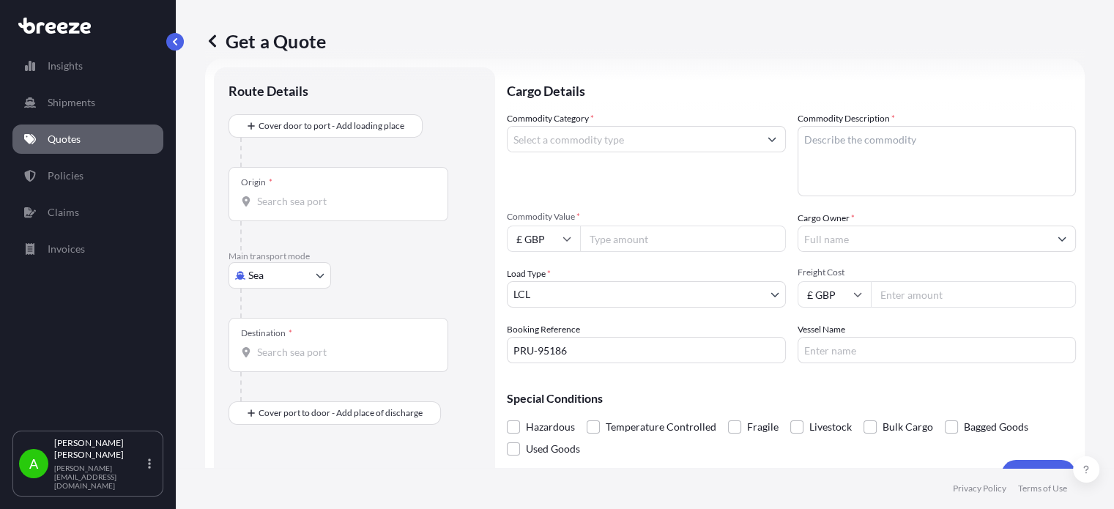
click at [844, 237] on input "Cargo Owner *" at bounding box center [923, 239] width 251 height 26
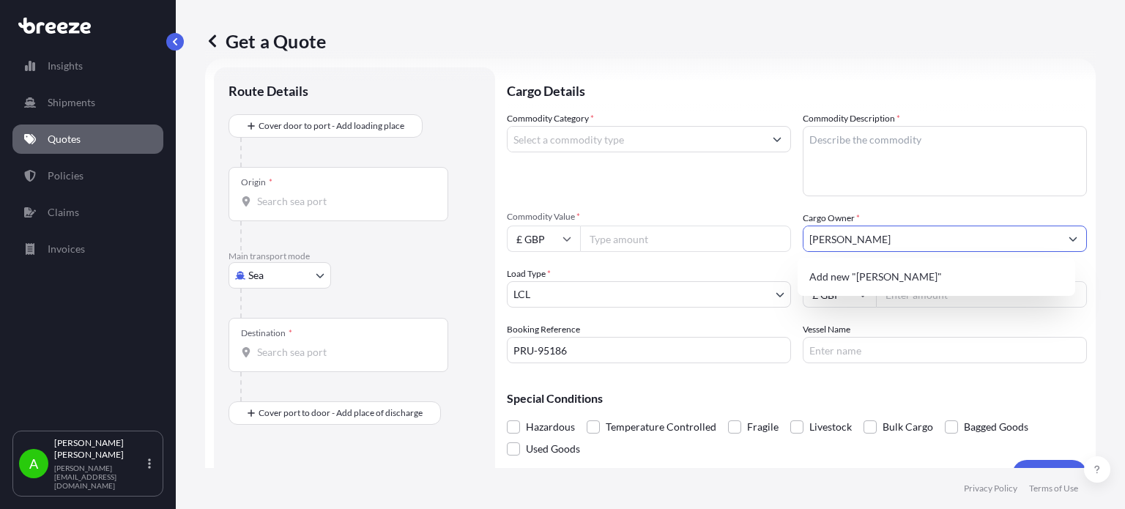
type input "Paige Driver"
click at [711, 187] on div "Commodity Category *" at bounding box center [649, 153] width 284 height 85
click at [894, 293] on input "Freight Cost" at bounding box center [981, 294] width 211 height 26
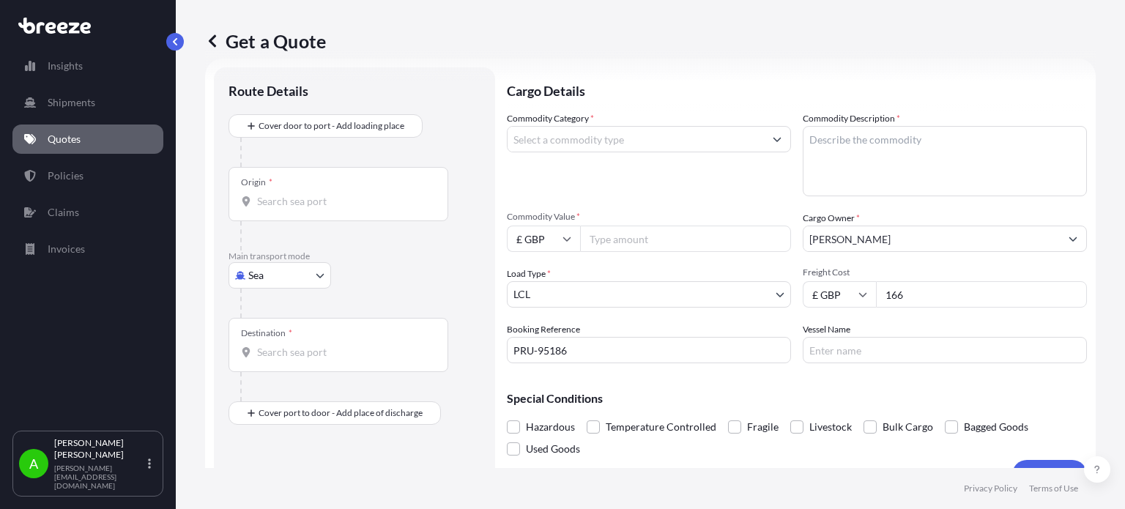
type input "166"
click at [677, 188] on div "Commodity Category *" at bounding box center [649, 153] width 284 height 85
click at [633, 249] on input "Commodity Value *" at bounding box center [685, 239] width 211 height 26
type input "130"
click at [631, 199] on div "Commodity Category * Commodity Description * Commodity Value * £ GBP 130 Cargo …" at bounding box center [797, 237] width 580 height 252
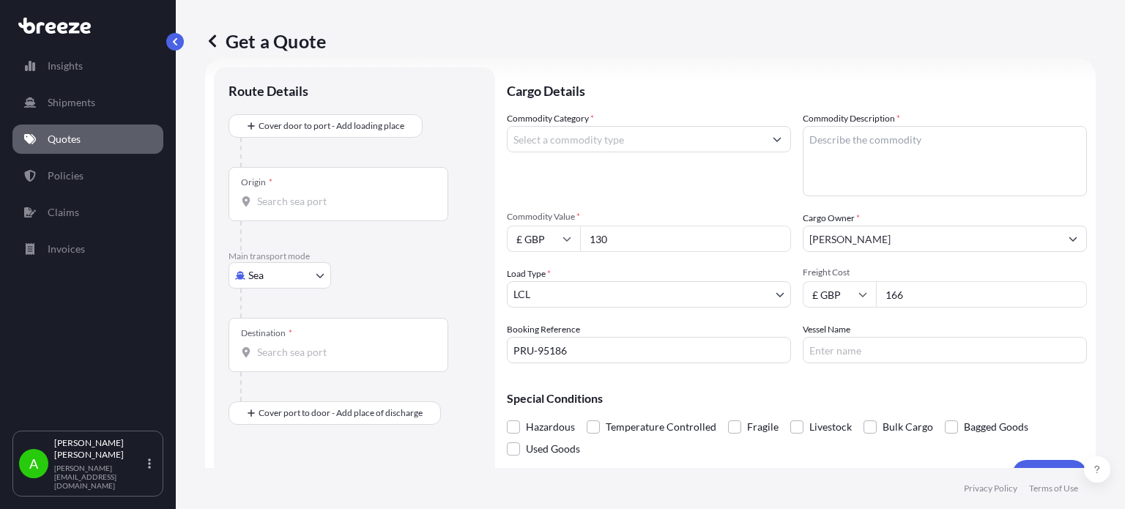
click at [604, 137] on input "Commodity Category *" at bounding box center [636, 139] width 256 height 26
type input "m"
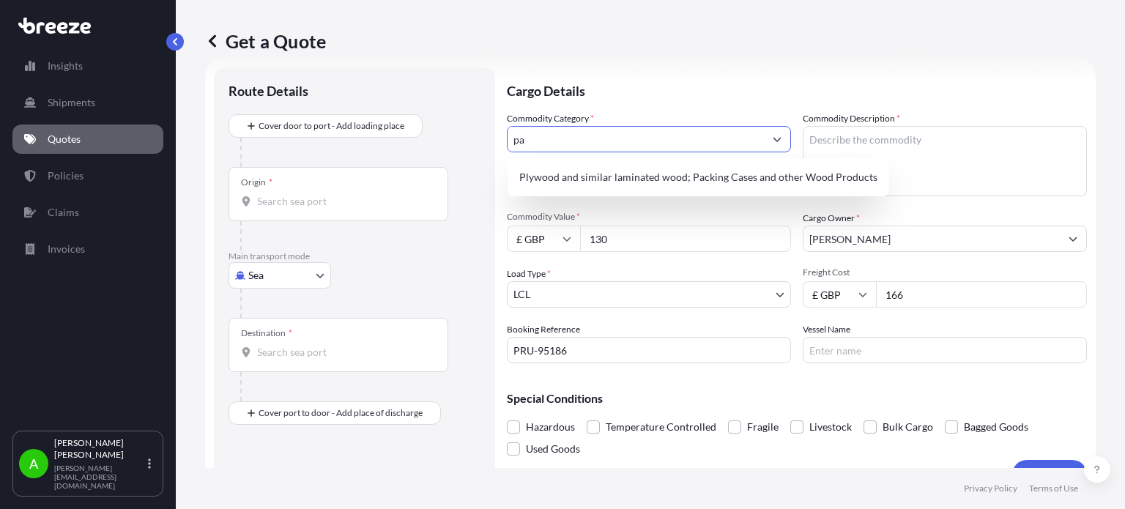
type input "p"
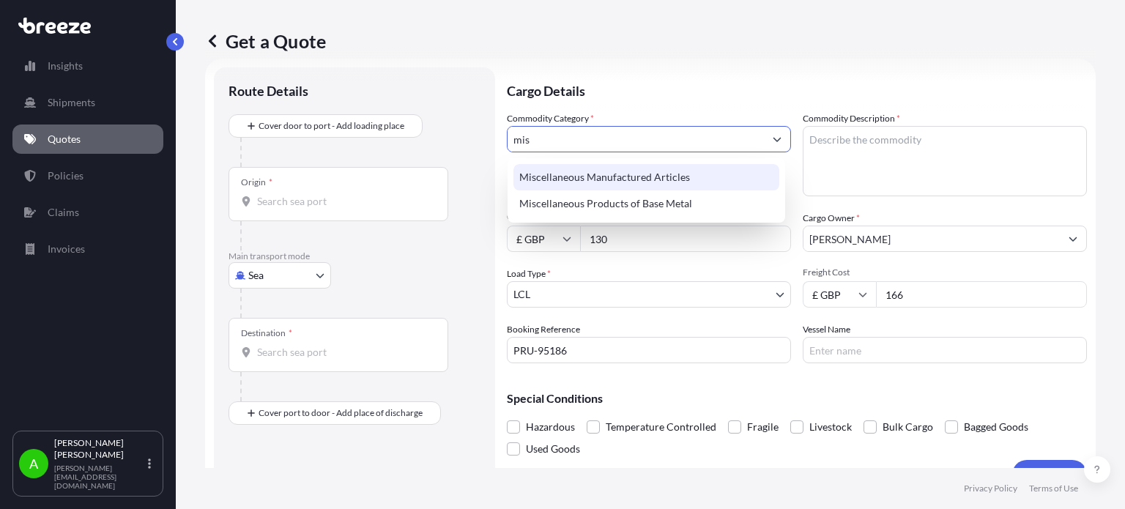
click at [648, 171] on div "Miscellaneous Manufactured Articles" at bounding box center [646, 177] width 266 height 26
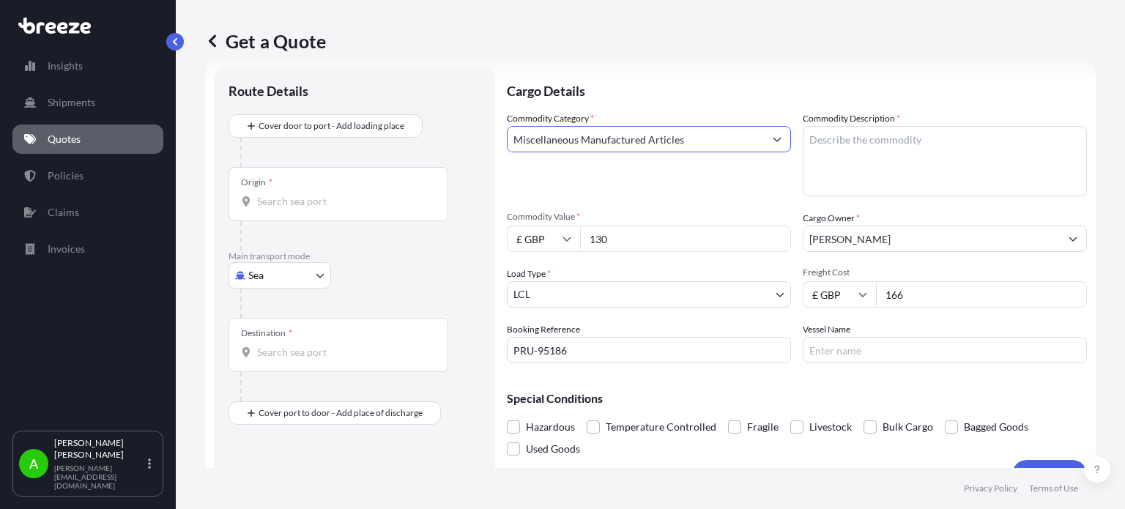
type input "Miscellaneous Manufactured Articles"
click at [874, 164] on textarea "Commodity Description *" at bounding box center [945, 161] width 284 height 70
type textarea "Packaging"
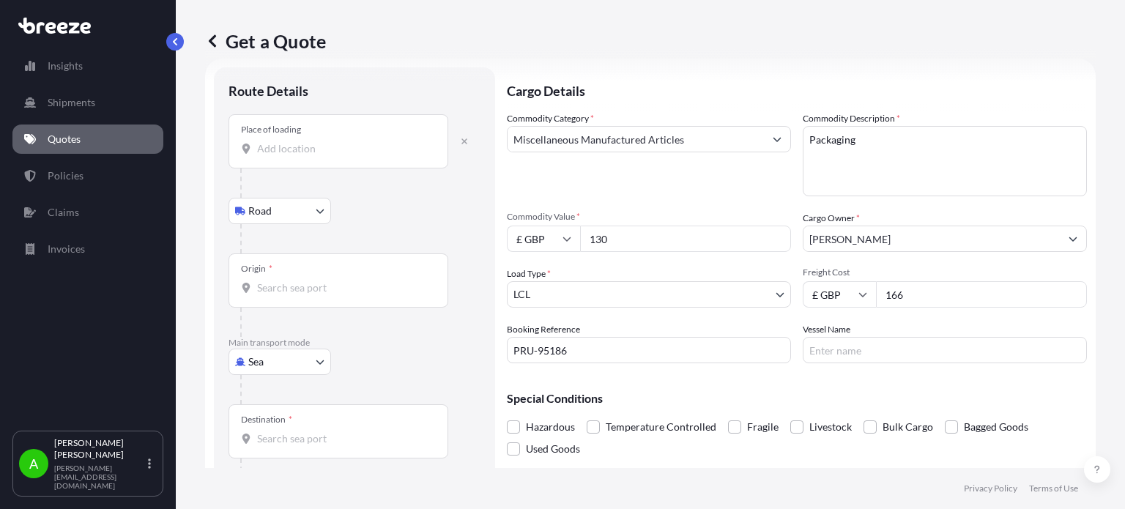
click at [360, 157] on div "Place of loading" at bounding box center [339, 141] width 220 height 54
click at [360, 156] on input "Place of loading" at bounding box center [343, 148] width 173 height 15
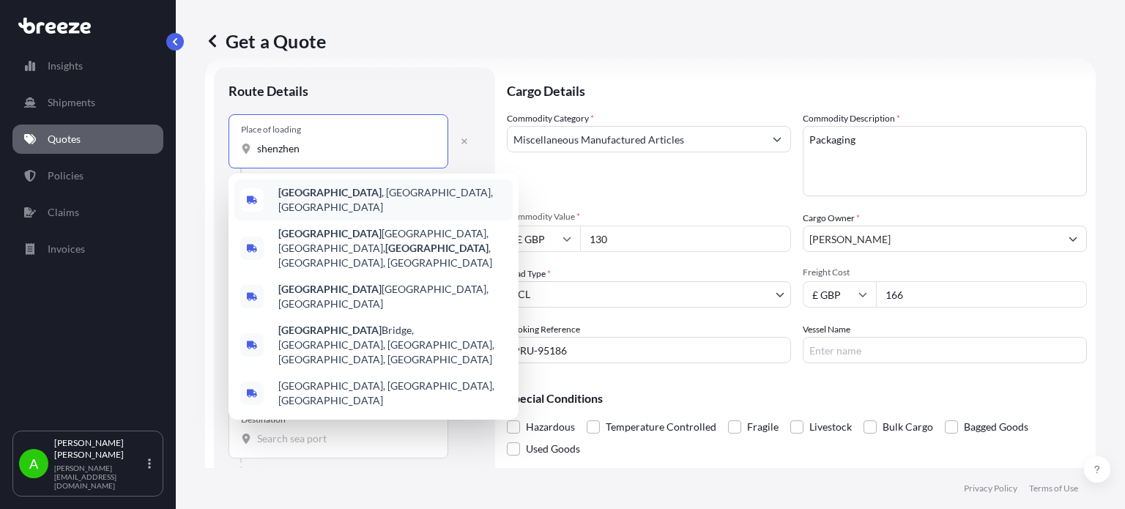
click at [318, 196] on b "[GEOGRAPHIC_DATA]" at bounding box center [329, 192] width 103 height 12
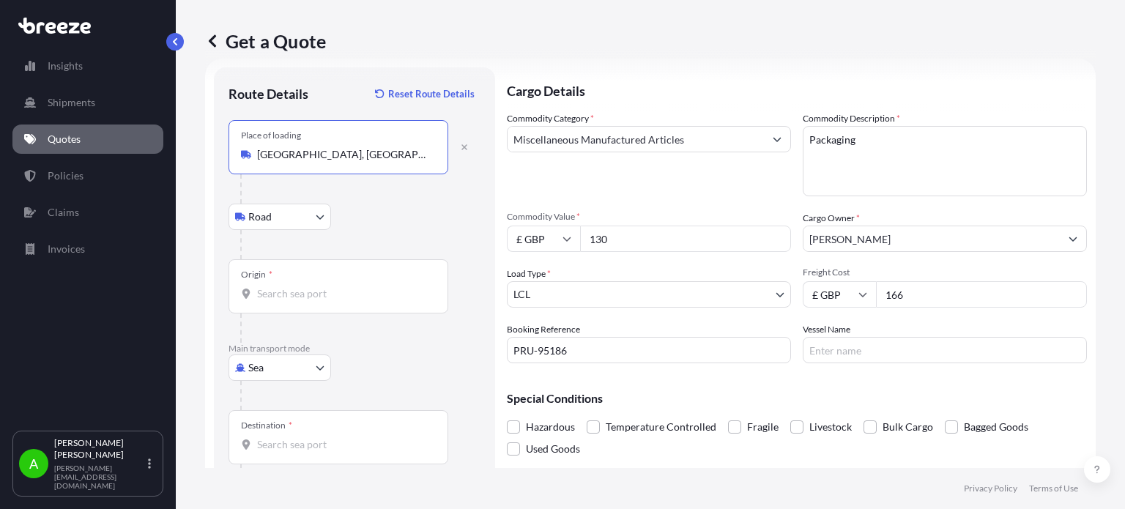
type input "[GEOGRAPHIC_DATA], [GEOGRAPHIC_DATA], [GEOGRAPHIC_DATA]"
click at [277, 368] on body "5 options available. 1 option available. 0 options available. 5 options availab…" at bounding box center [562, 254] width 1125 height 509
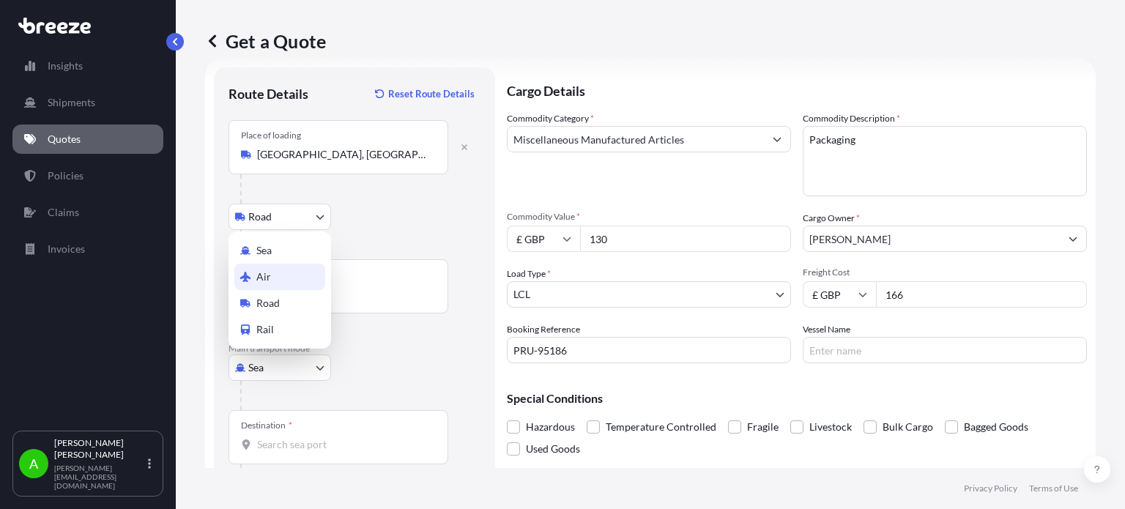
click at [278, 270] on div "Air" at bounding box center [279, 277] width 91 height 26
select select "Air"
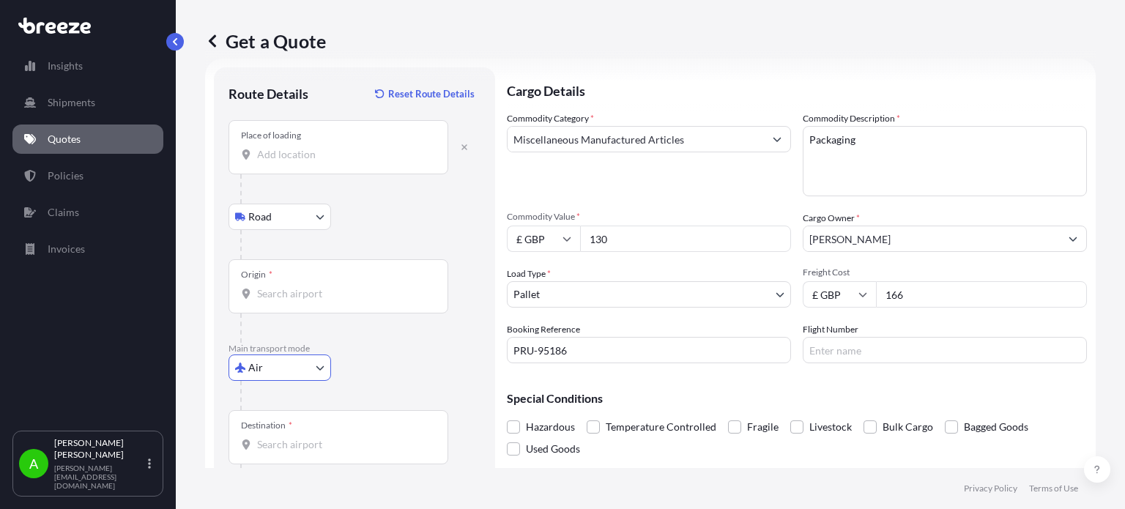
click at [280, 300] on input "Origin *" at bounding box center [343, 293] width 173 height 15
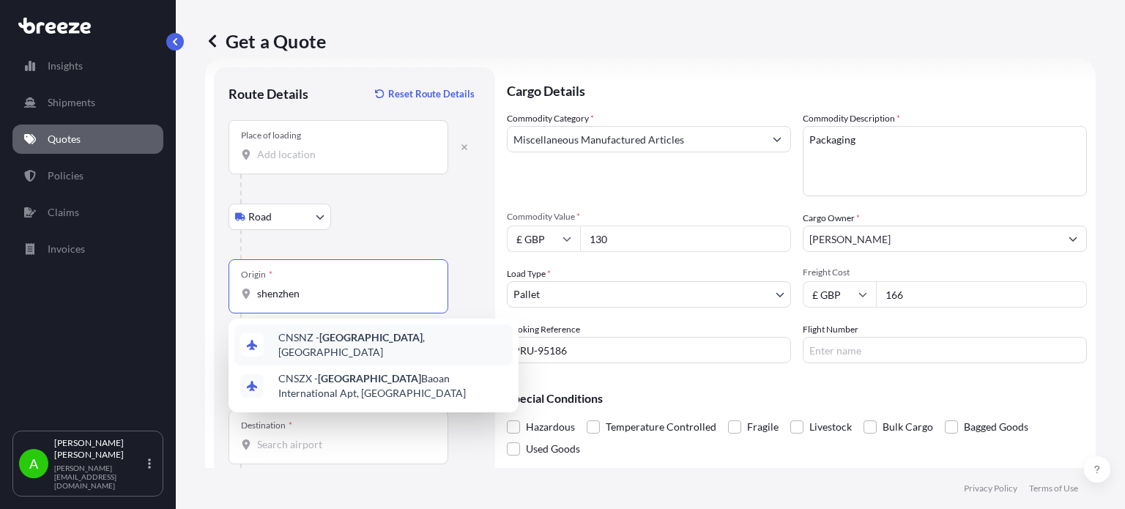
click at [380, 348] on span "CNSNZ - Shenzhen , China" at bounding box center [392, 344] width 229 height 29
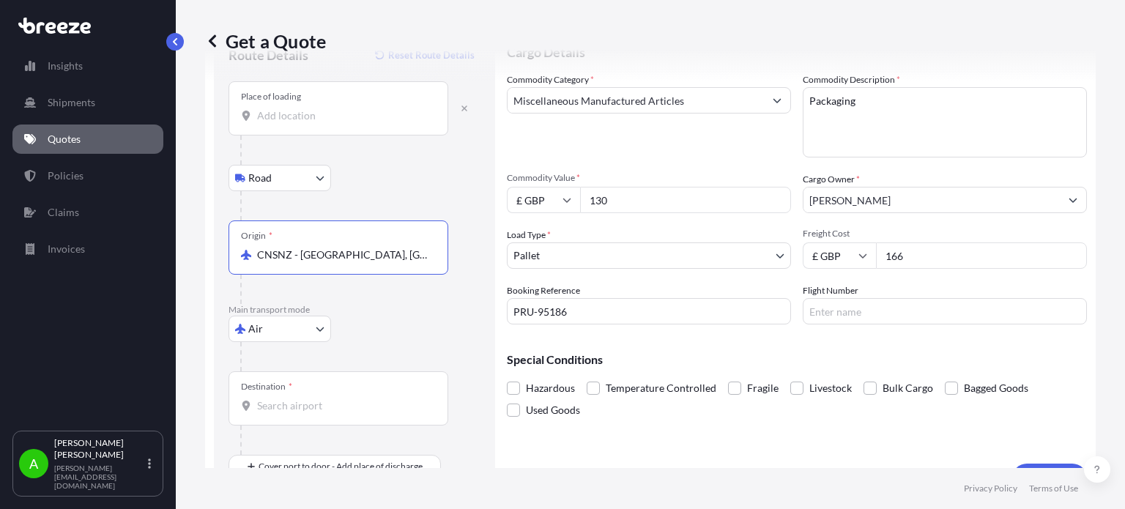
scroll to position [94, 0]
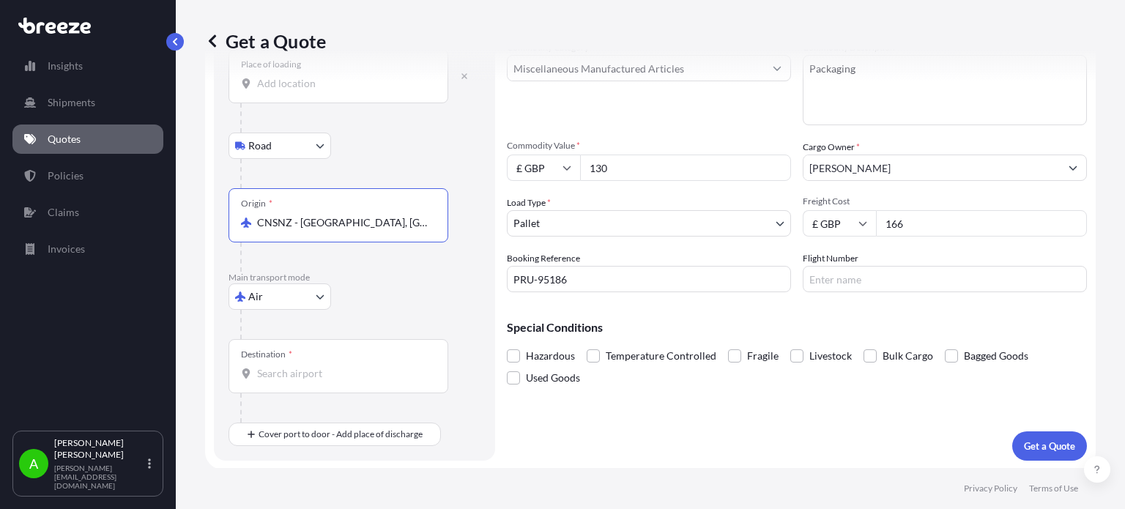
type input "CNSNZ - [GEOGRAPHIC_DATA], [GEOGRAPHIC_DATA]"
click at [354, 368] on input "Destination *" at bounding box center [343, 373] width 173 height 15
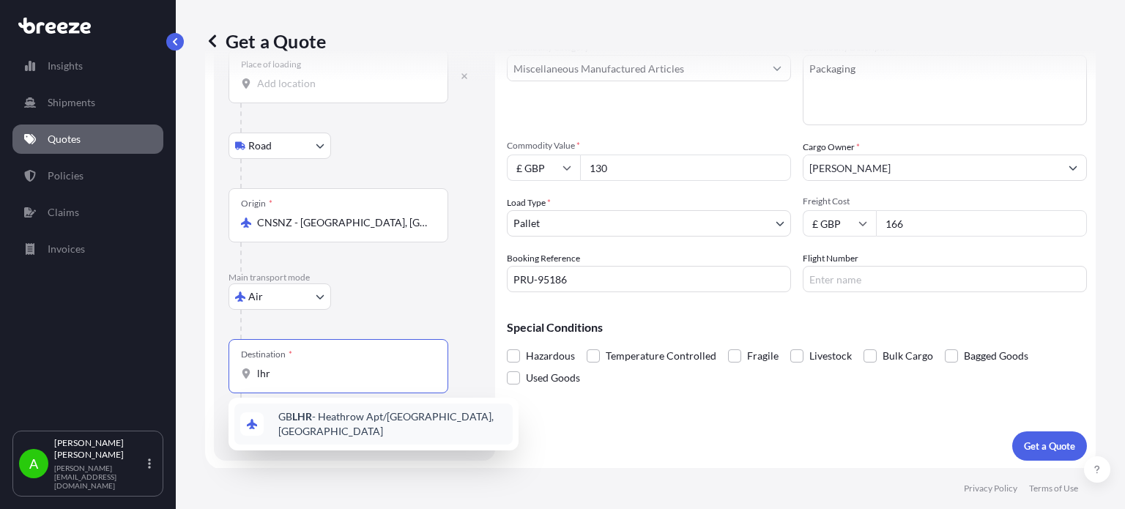
click at [362, 427] on span "GB LHR - Heathrow Apt/London, United Kingdom" at bounding box center [392, 423] width 229 height 29
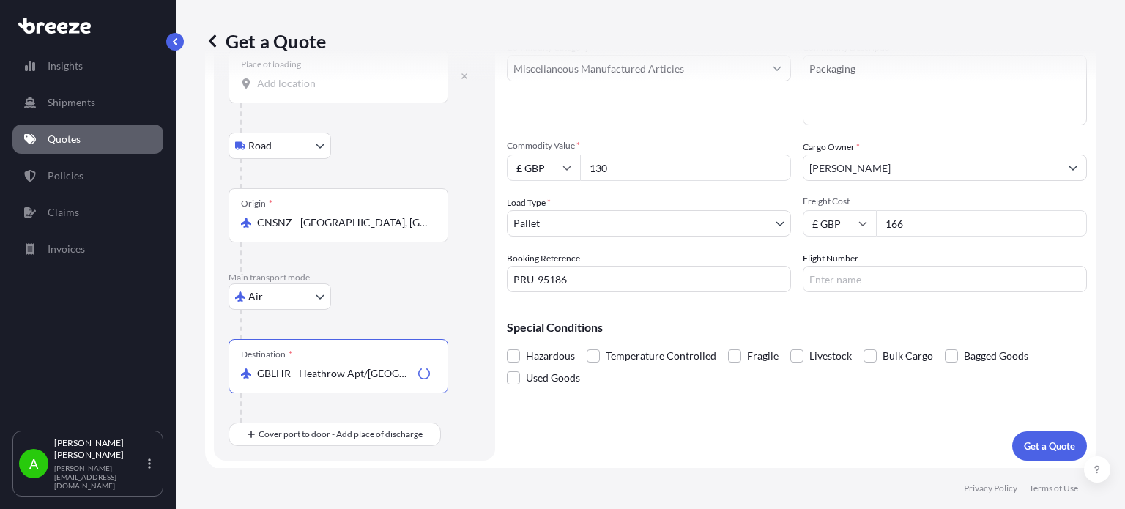
type input "GBLHR - Heathrow Apt/London, United Kingdom"
click at [407, 298] on div "Air Sea Air Road Rail" at bounding box center [355, 296] width 252 height 26
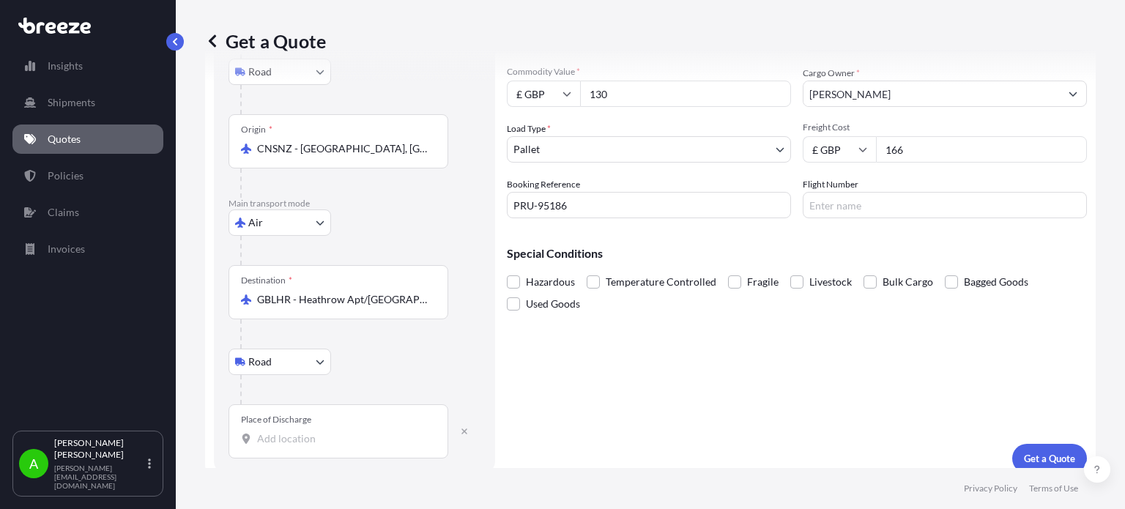
scroll to position [181, 0]
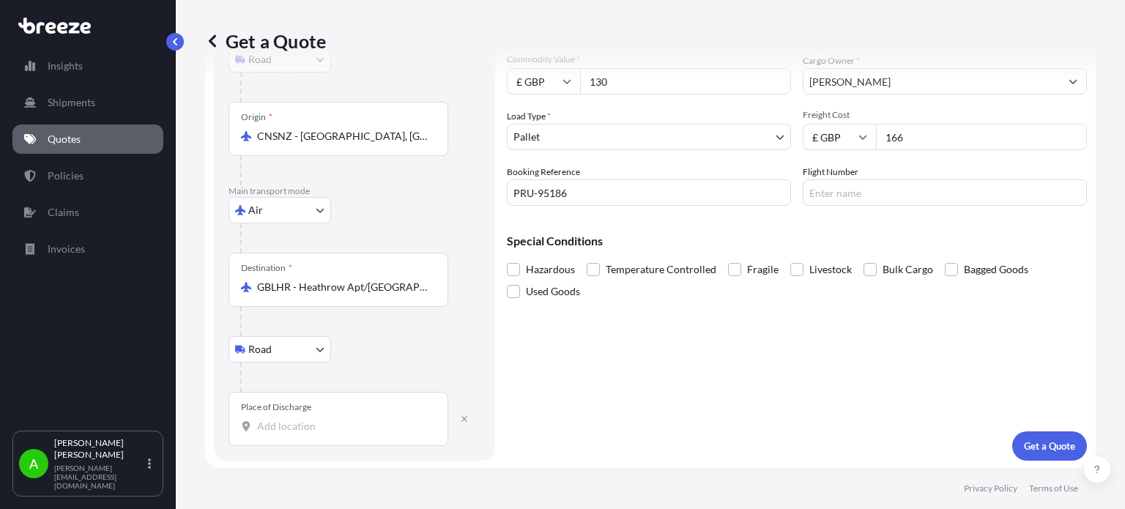
click at [272, 433] on div "Place of Discharge" at bounding box center [339, 419] width 220 height 54
click at [272, 433] on input "Place of Discharge" at bounding box center [343, 426] width 173 height 15
paste input "HD62JE"
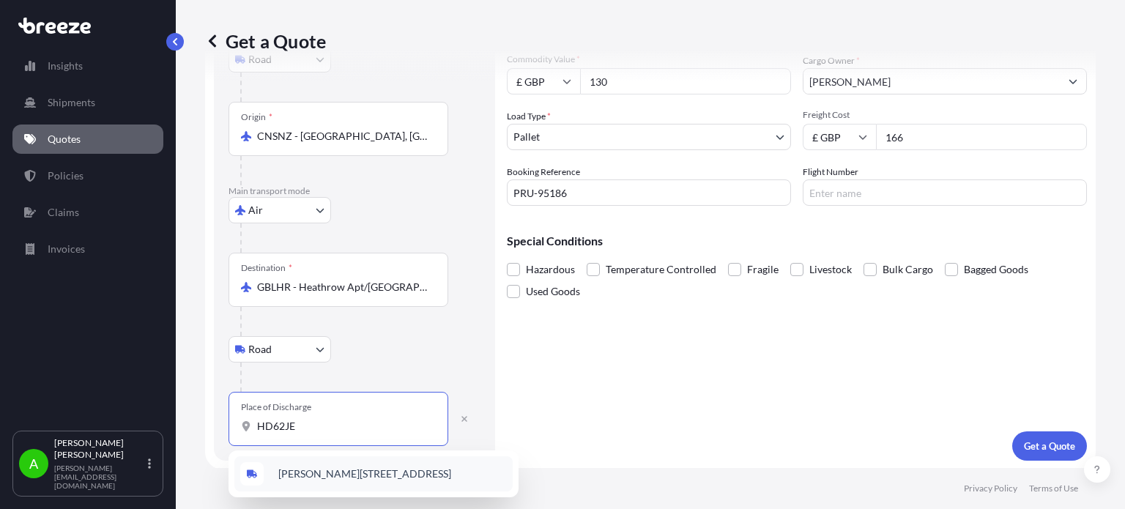
click at [355, 480] on span "Slead Ave, Brighouse HD6 2JE, UK" at bounding box center [364, 474] width 173 height 15
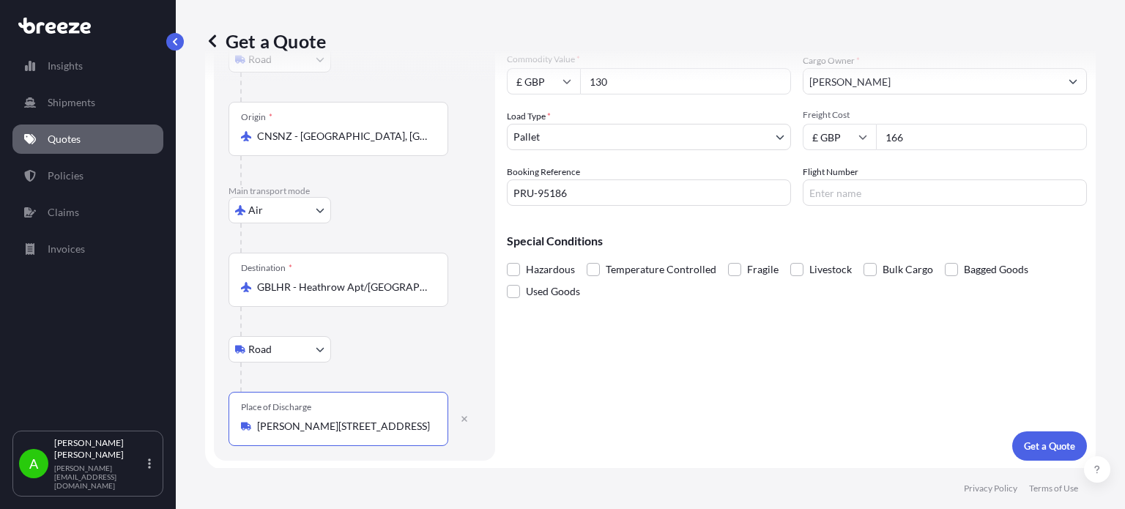
type input "Slead Ave, Brighouse HD6 2JE, UK"
click at [633, 400] on div "Cargo Details Commodity Category * Miscellaneous Manufactured Articles Commodit…" at bounding box center [797, 185] width 580 height 551
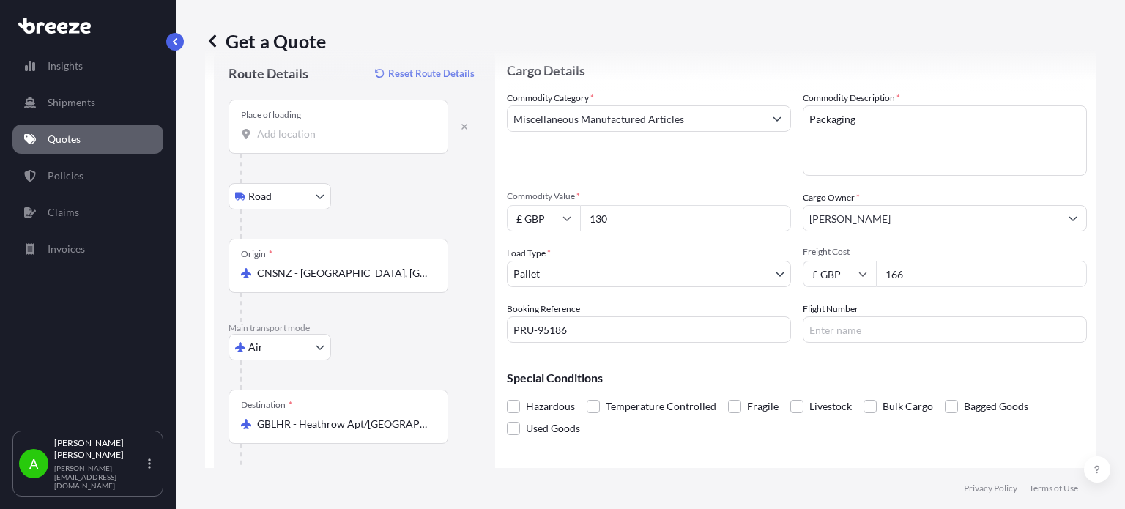
scroll to position [34, 0]
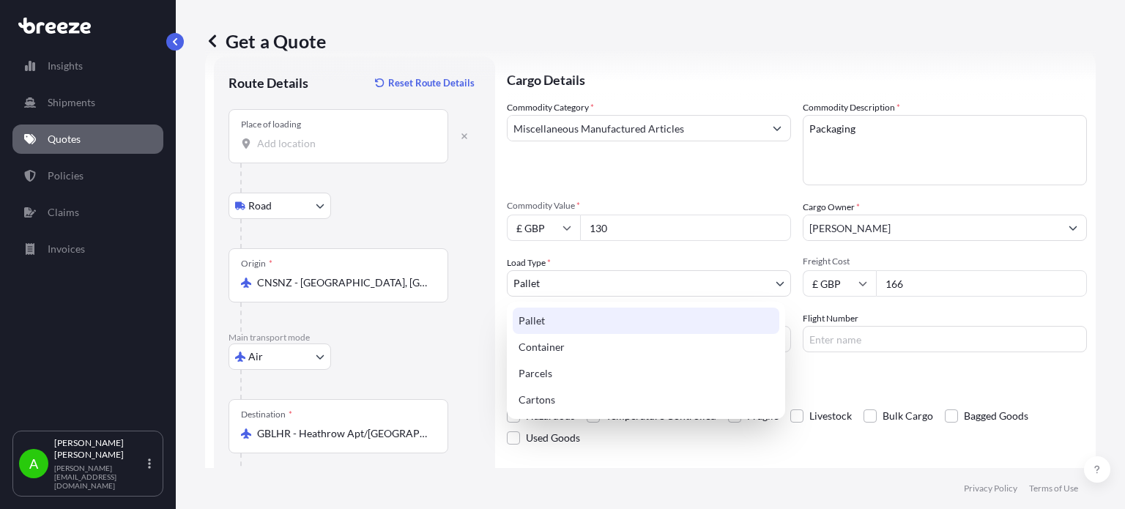
click at [741, 283] on body "1 option available. Insights Shipments Quotes Policies Claims Invoices A Alex P…" at bounding box center [562, 254] width 1125 height 509
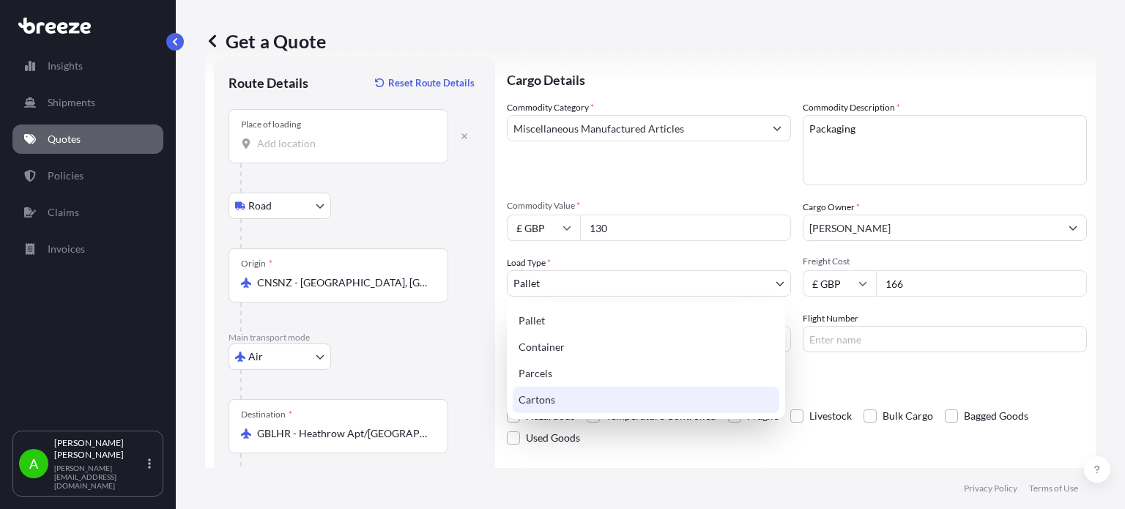
click at [588, 396] on div "Cartons" at bounding box center [646, 400] width 267 height 26
select select "4"
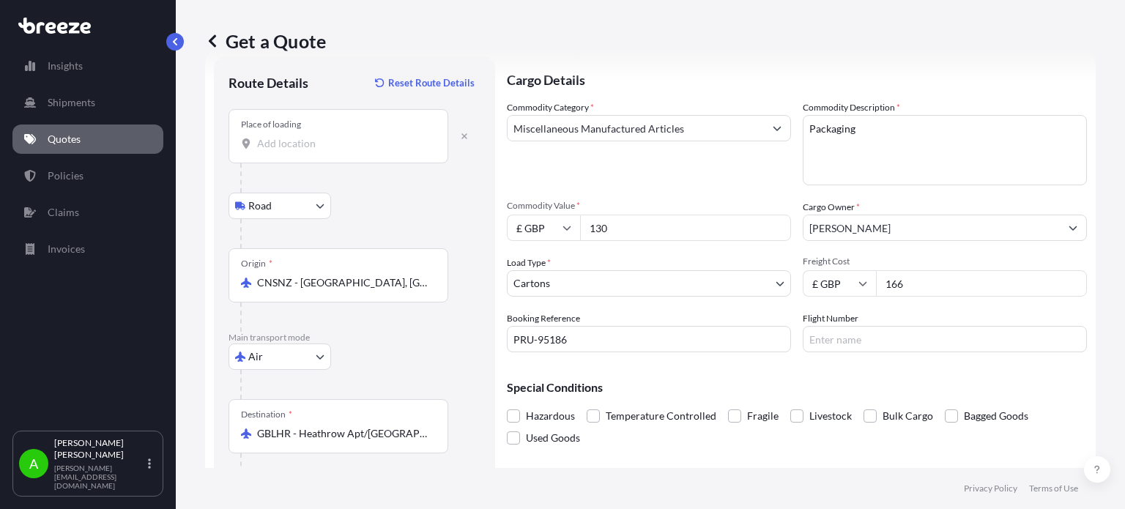
click at [719, 461] on div "Cargo Details Commodity Category * Miscellaneous Manufactured Articles Commodit…" at bounding box center [797, 331] width 580 height 551
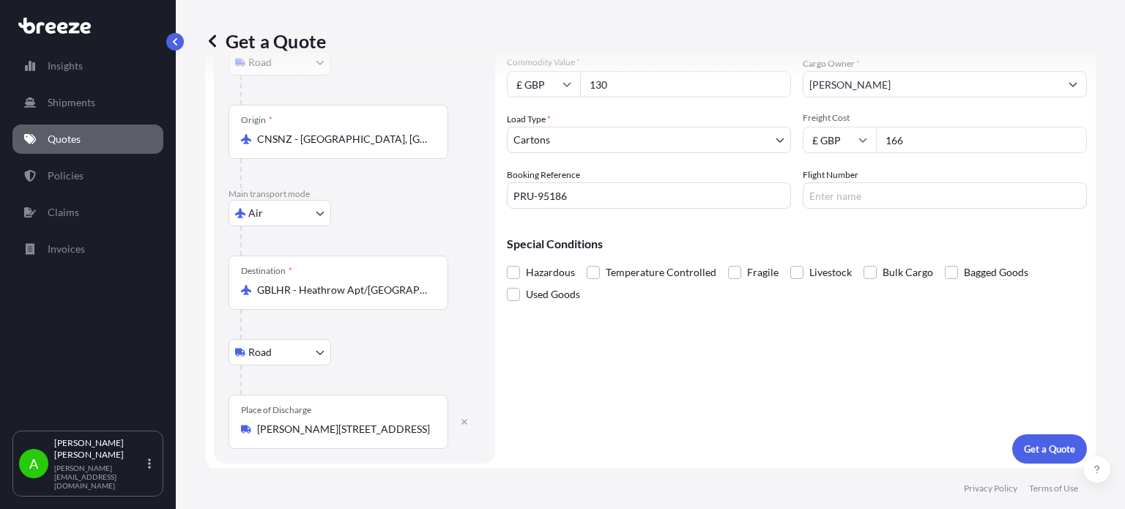
scroll to position [181, 0]
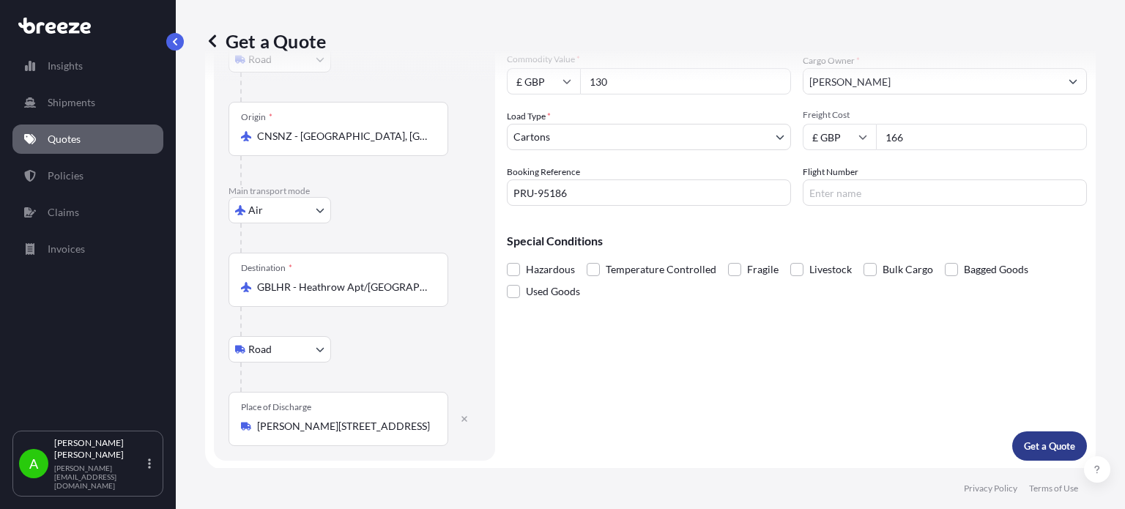
click at [1045, 445] on p "Get a Quote" at bounding box center [1049, 446] width 51 height 15
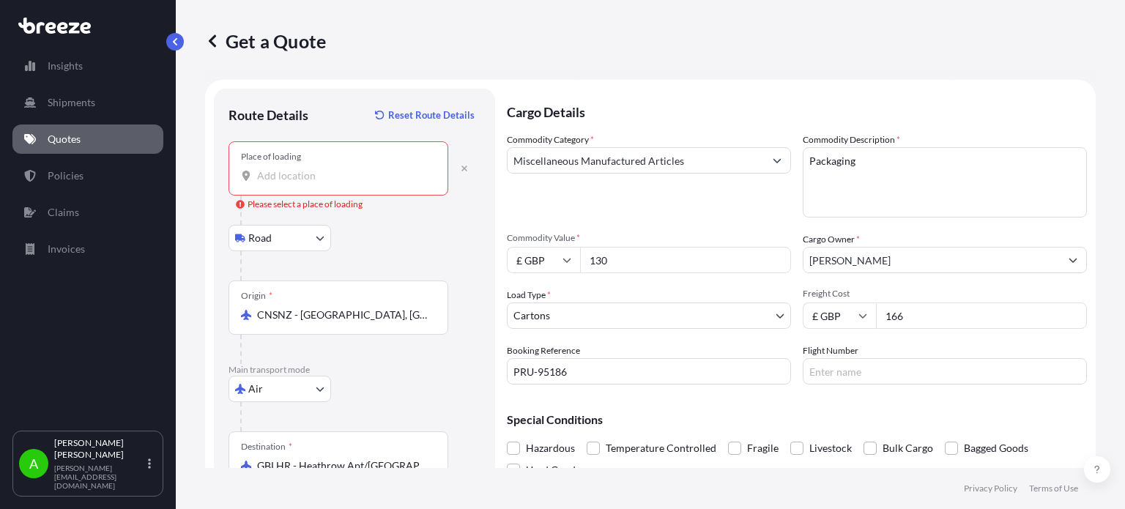
scroll to position [0, 0]
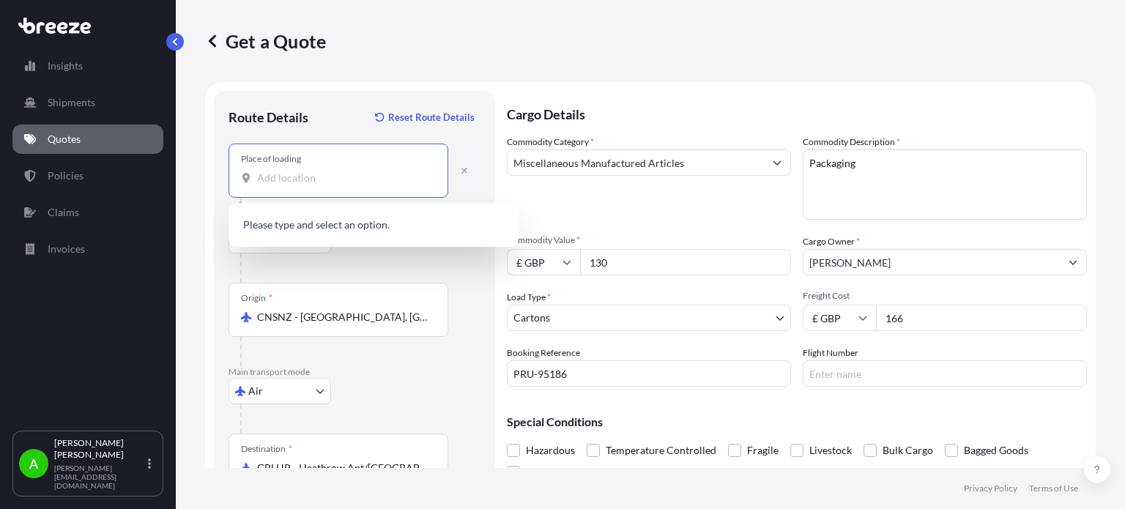
click at [356, 173] on input "Place of loading Please select a place of loading" at bounding box center [343, 178] width 173 height 15
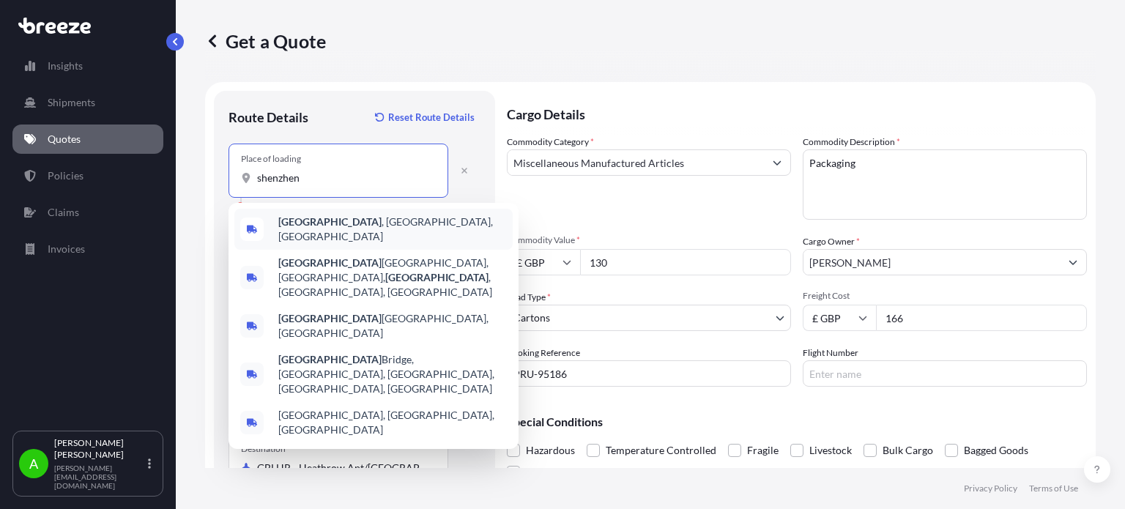
click at [348, 234] on div "[GEOGRAPHIC_DATA] , [GEOGRAPHIC_DATA], [GEOGRAPHIC_DATA]" at bounding box center [373, 229] width 278 height 41
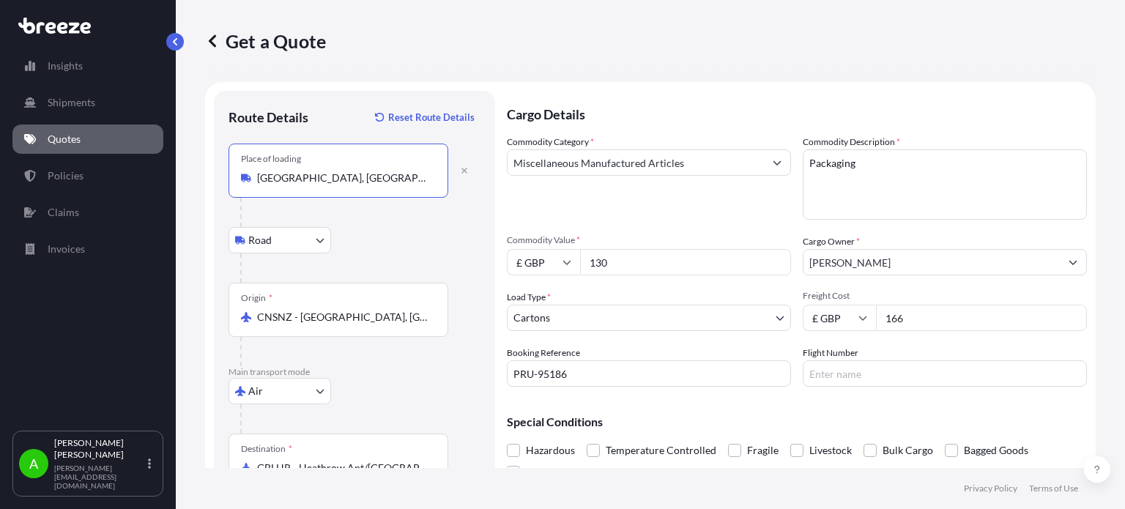
type input "[GEOGRAPHIC_DATA], [GEOGRAPHIC_DATA], [GEOGRAPHIC_DATA]"
click at [642, 479] on footer "Privacy Policy Terms of Use" at bounding box center [650, 488] width 949 height 41
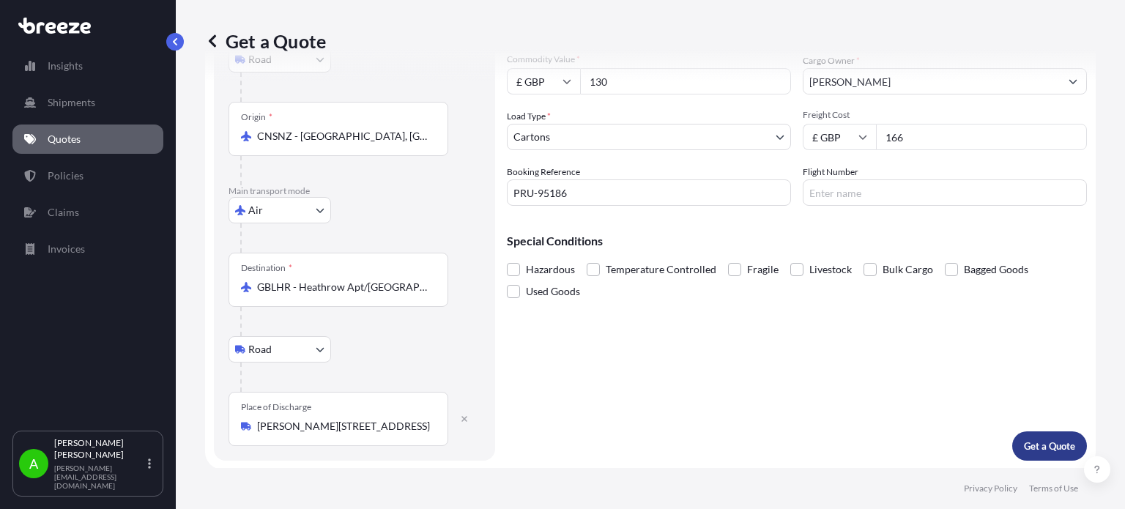
click at [1062, 445] on p "Get a Quote" at bounding box center [1049, 446] width 51 height 15
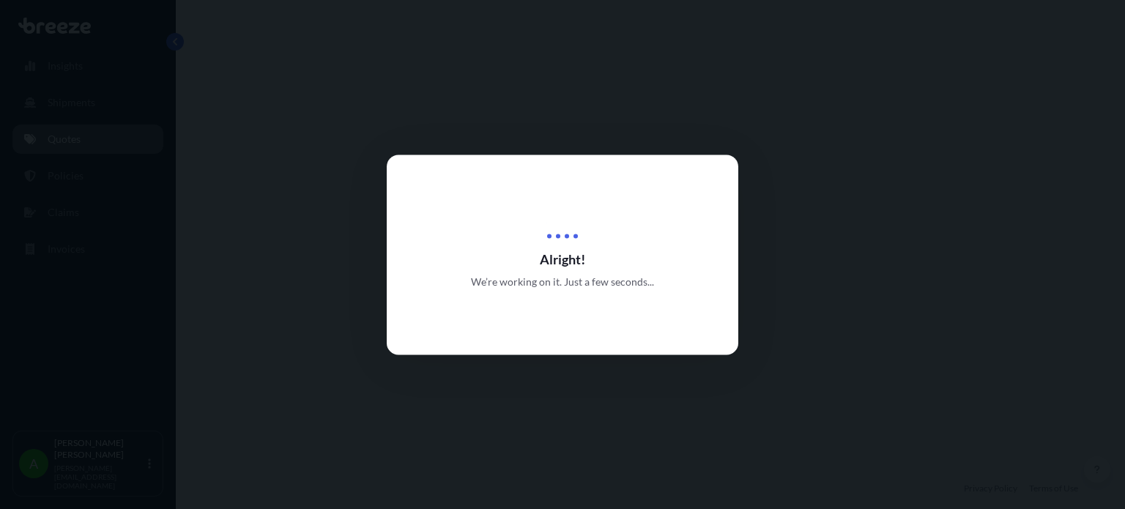
select select "Road"
select select "Air"
select select "Road"
select select "4"
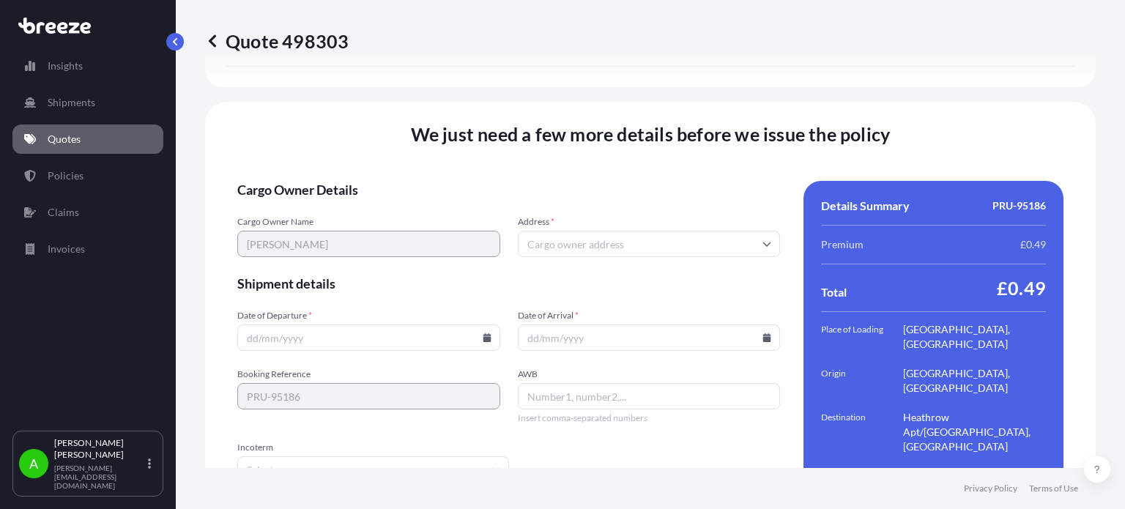
scroll to position [2070, 0]
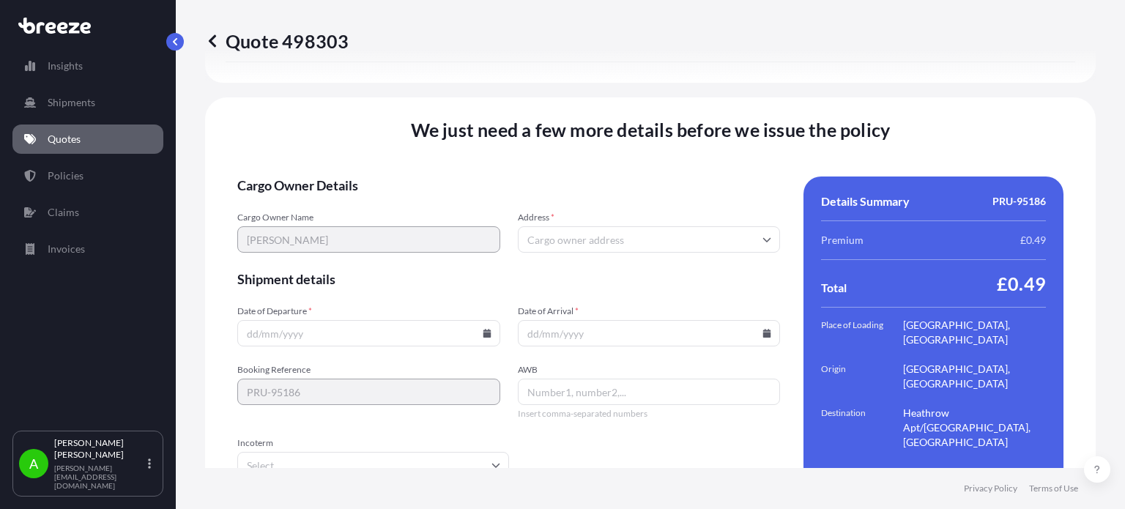
click at [572, 226] on input "Address *" at bounding box center [649, 239] width 263 height 26
paste input "HD62JE"
type input "HD62JE"
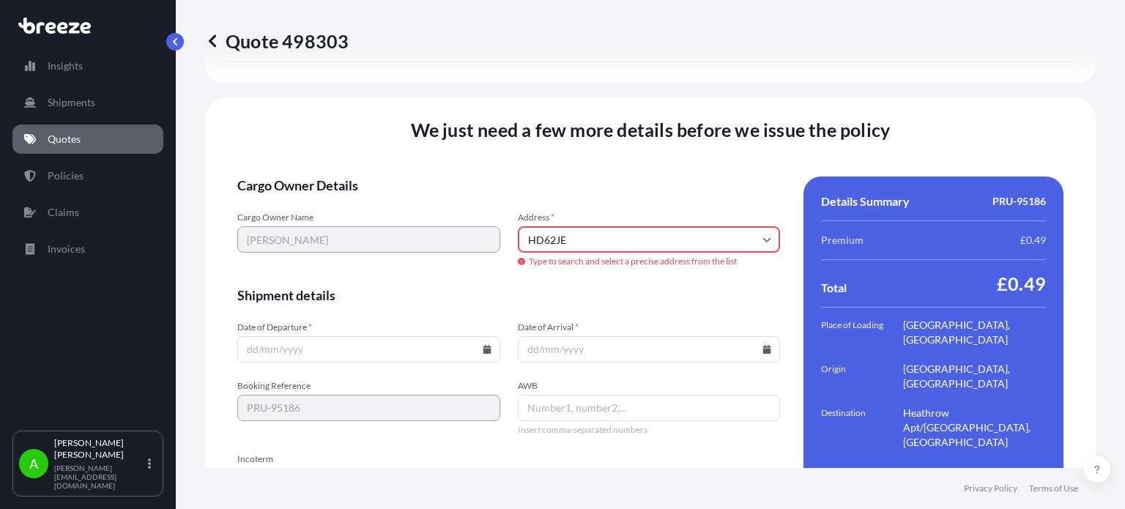
scroll to position [2086, 0]
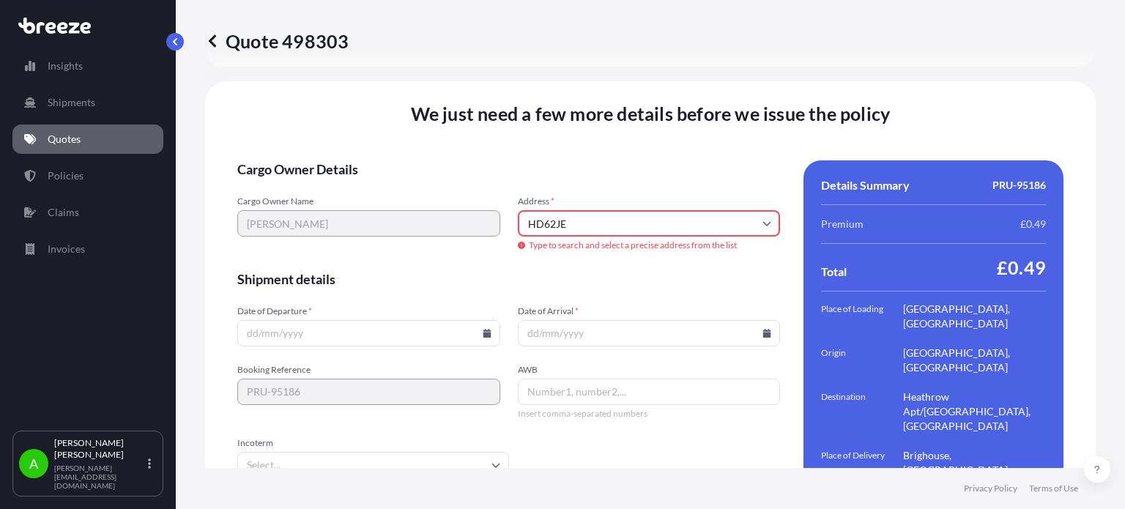
click at [440, 305] on span "Date of Departure *" at bounding box center [368, 311] width 263 height 12
click at [440, 320] on input "Date of Departure *" at bounding box center [368, 333] width 263 height 26
click at [484, 329] on icon at bounding box center [487, 333] width 8 height 9
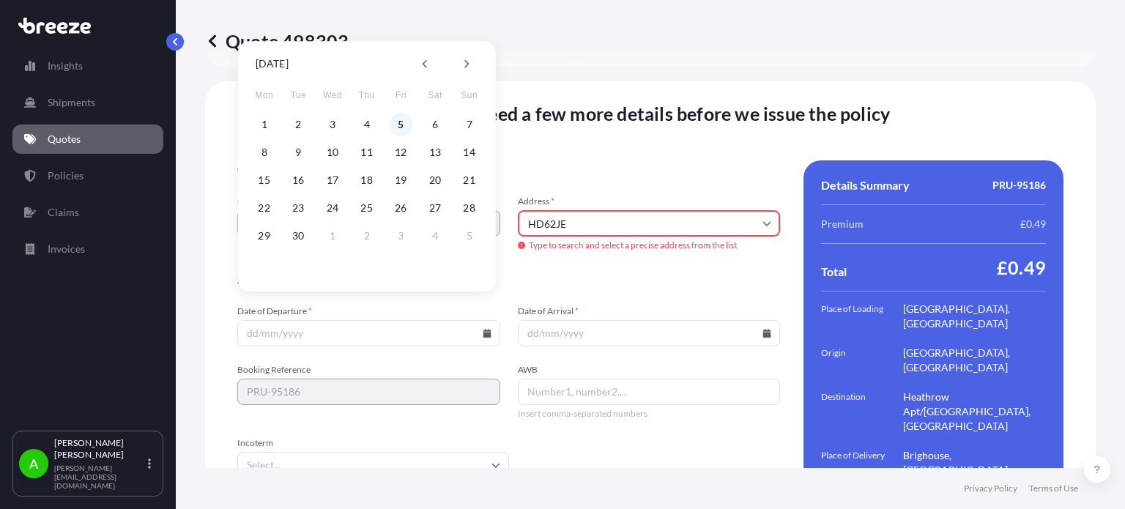
click at [398, 119] on button "5" at bounding box center [400, 124] width 23 height 23
type input "[DATE]"
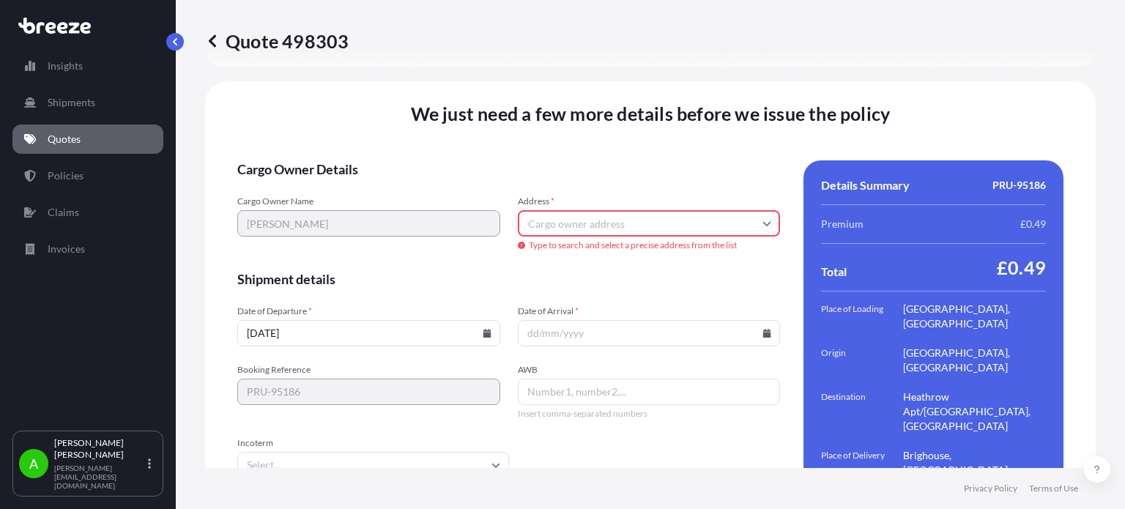
click at [664, 320] on input "Date of Arrival *" at bounding box center [649, 333] width 263 height 26
click at [763, 329] on icon at bounding box center [767, 333] width 9 height 9
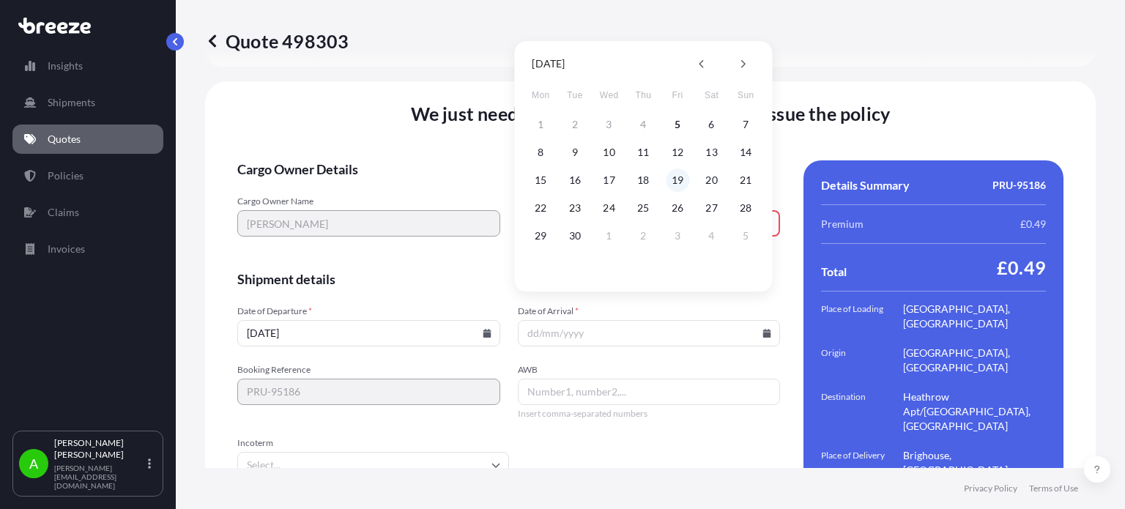
click at [674, 183] on button "19" at bounding box center [677, 179] width 23 height 23
type input "19/09/2025"
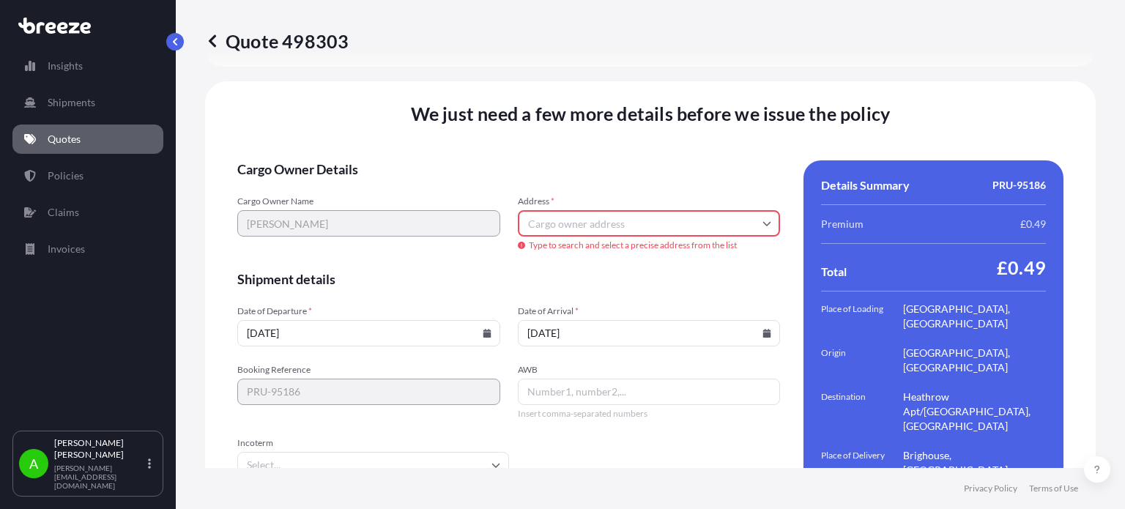
drag, startPoint x: 656, startPoint y: 445, endPoint x: 661, endPoint y: 458, distance: 14.1
click at [661, 458] on form "Cargo Owner Details Cargo Owner Name Paige Driver Address * Type to search and …" at bounding box center [508, 349] width 543 height 379
drag, startPoint x: 592, startPoint y: 201, endPoint x: 583, endPoint y: 200, distance: 8.9
click at [592, 210] on input "Address *" at bounding box center [649, 223] width 263 height 26
paste input "HD62JE"
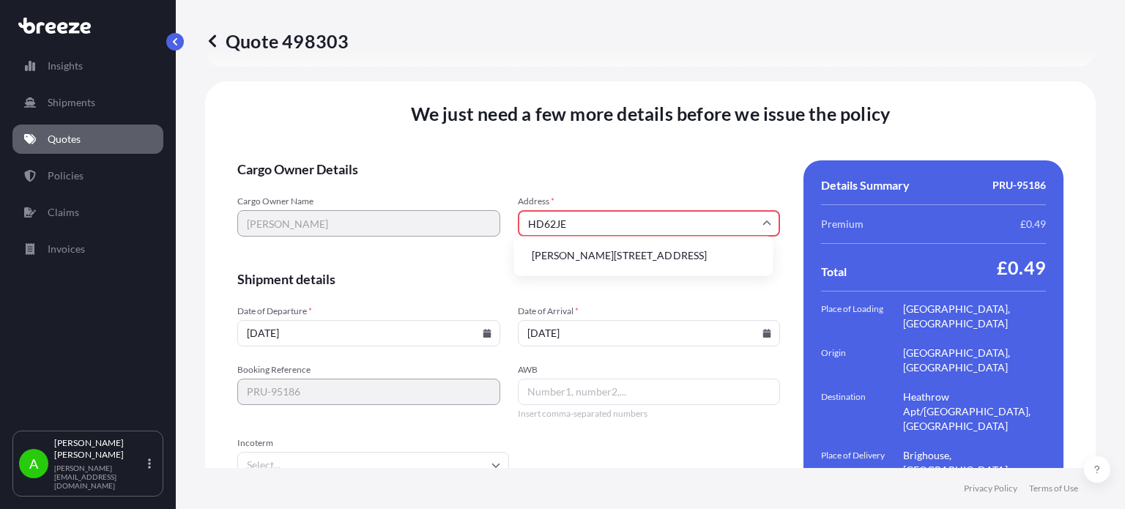
click at [594, 265] on li "Slead Ave, Brighouse HD6 2JE, UK" at bounding box center [644, 256] width 248 height 28
type input "Slead Ave, Brighouse HD6 2JE, UK"
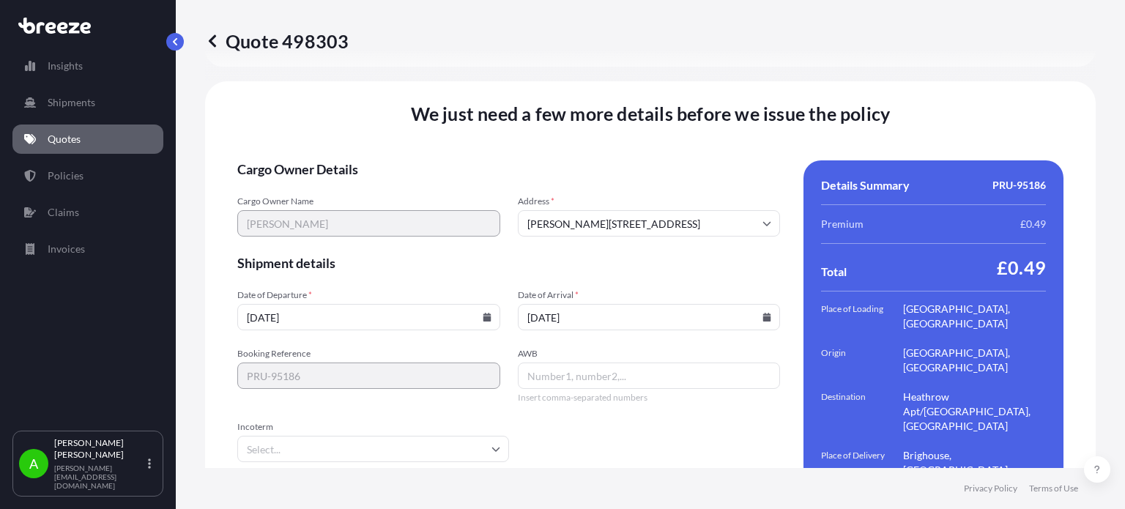
scroll to position [2070, 0]
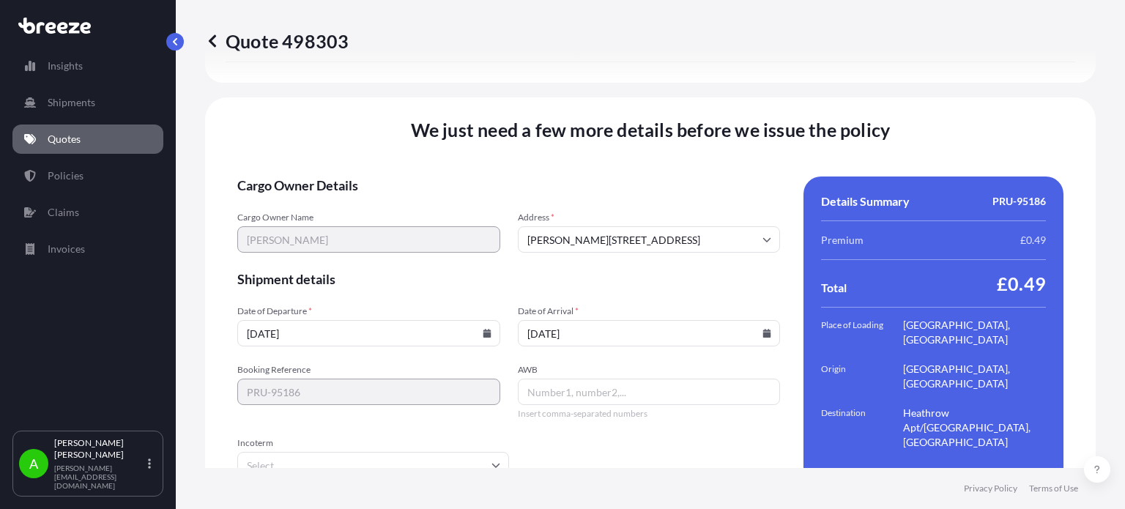
click at [595, 177] on form "Cargo Owner Details Cargo Owner Name Paige Driver Address * Slead Ave, Brighous…" at bounding box center [508, 366] width 543 height 379
